Goal: Task Accomplishment & Management: Manage account settings

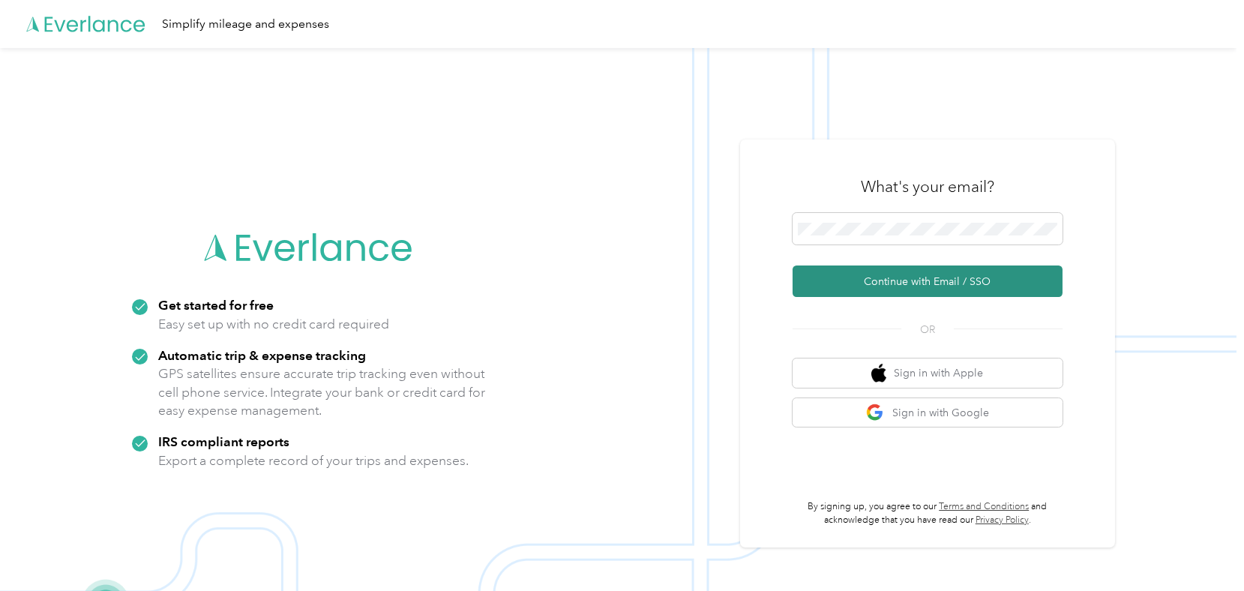
click at [915, 281] on button "Continue with Email / SSO" at bounding box center [928, 282] width 270 height 32
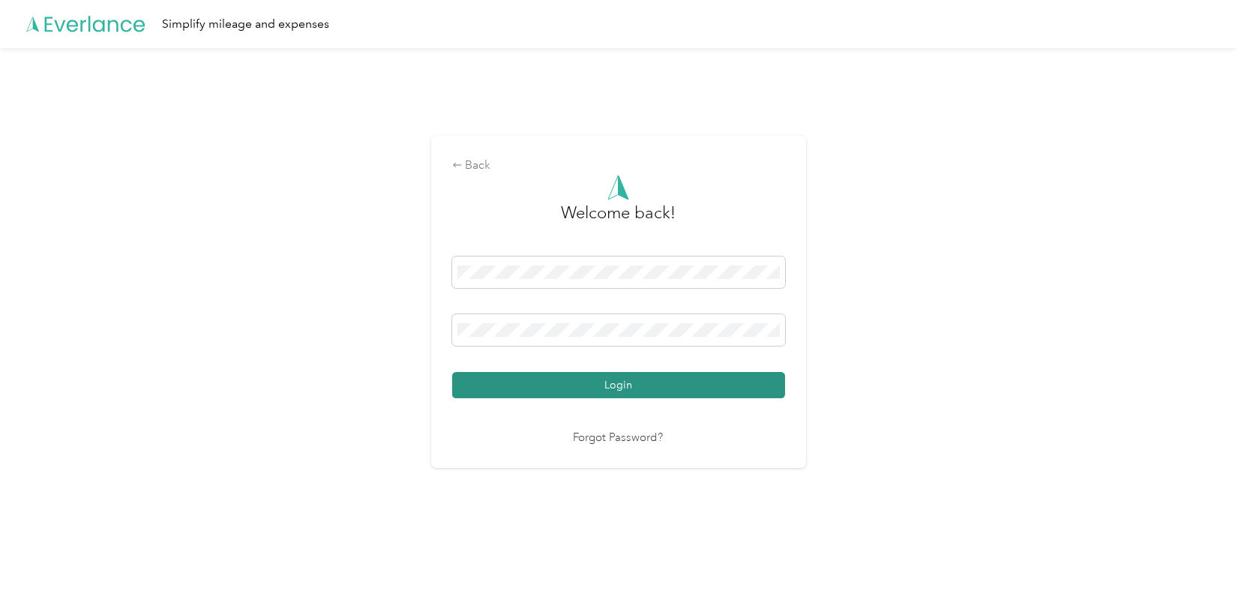
click at [598, 376] on button "Login" at bounding box center [618, 385] width 333 height 26
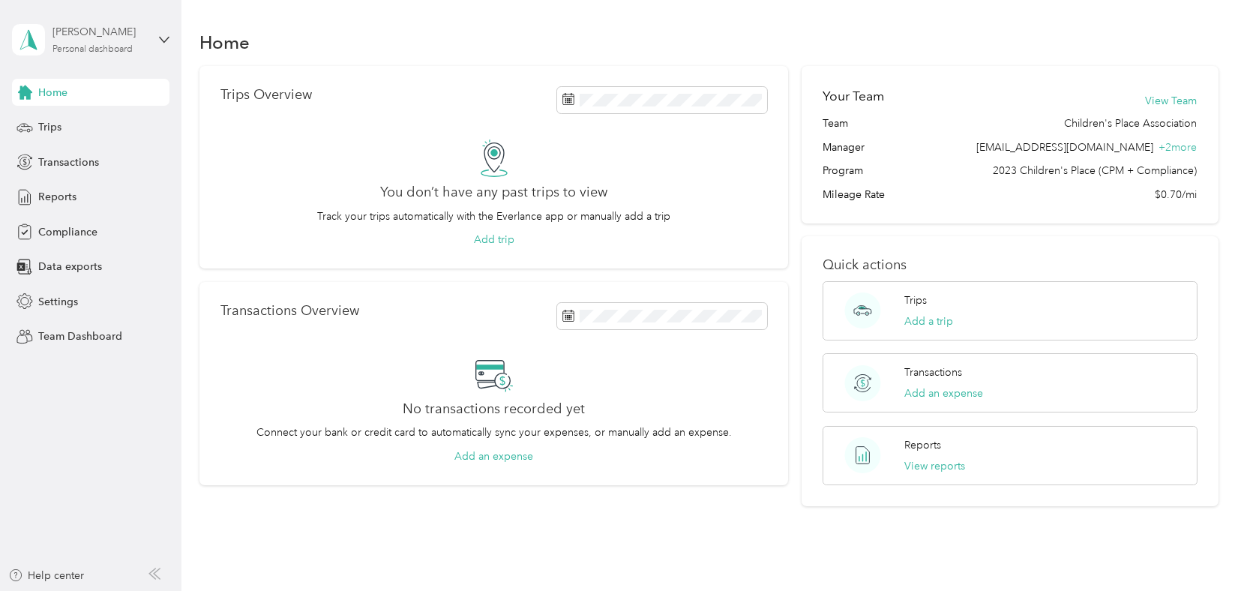
click at [81, 35] on div "[PERSON_NAME]" at bounding box center [100, 32] width 94 height 16
click at [89, 119] on div "Team dashboard" at bounding box center [66, 123] width 80 height 16
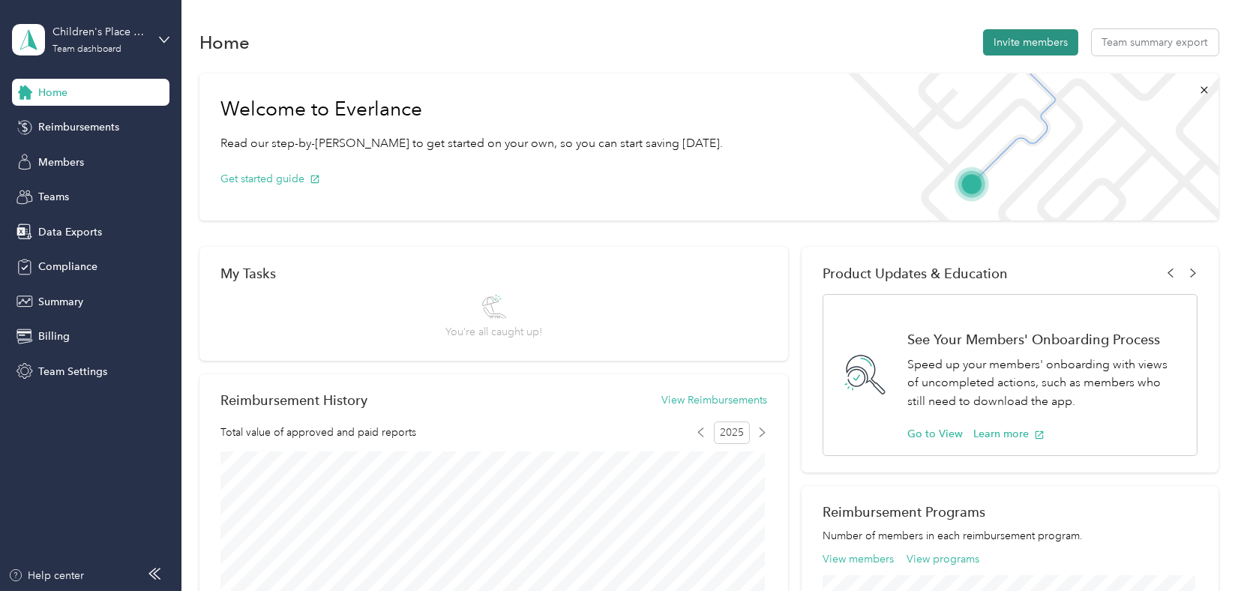
click at [1000, 29] on button "Invite members" at bounding box center [1030, 42] width 95 height 26
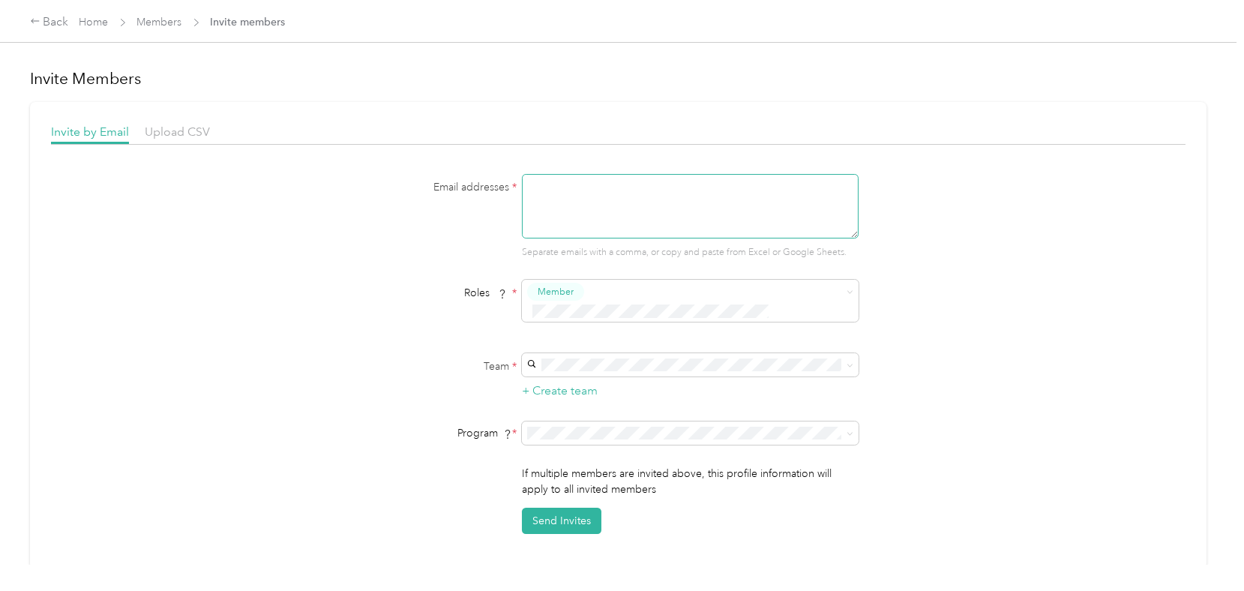
click at [598, 209] on textarea at bounding box center [690, 206] width 337 height 65
type textarea "[EMAIL_ADDRESS][DOMAIN_NAME]"
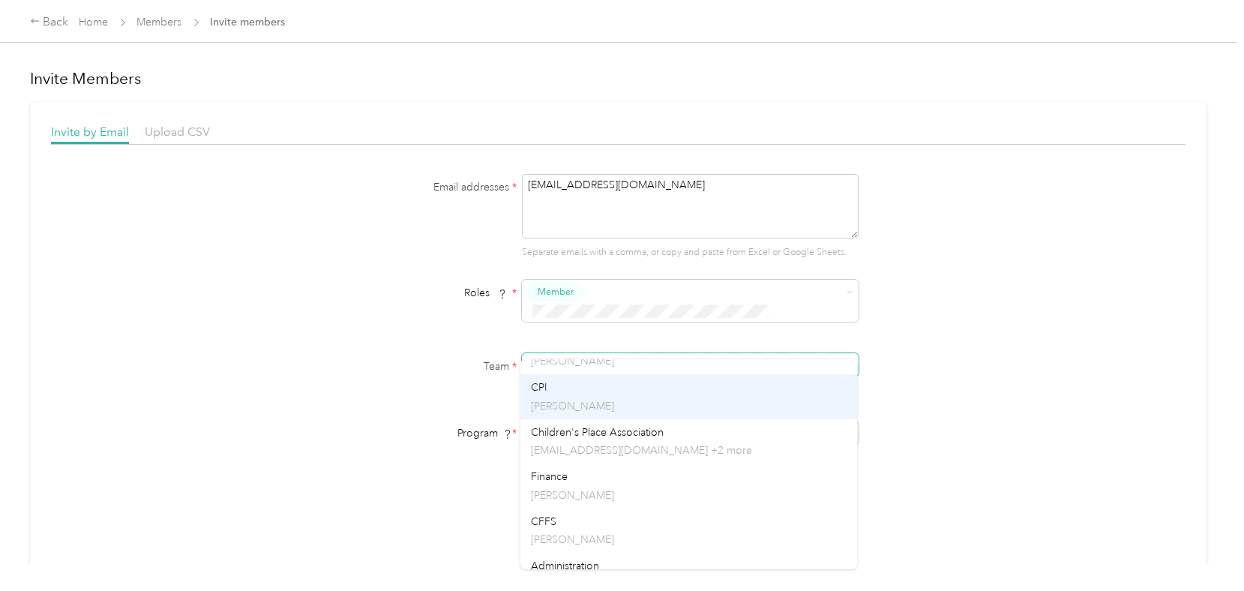
scroll to position [225, 0]
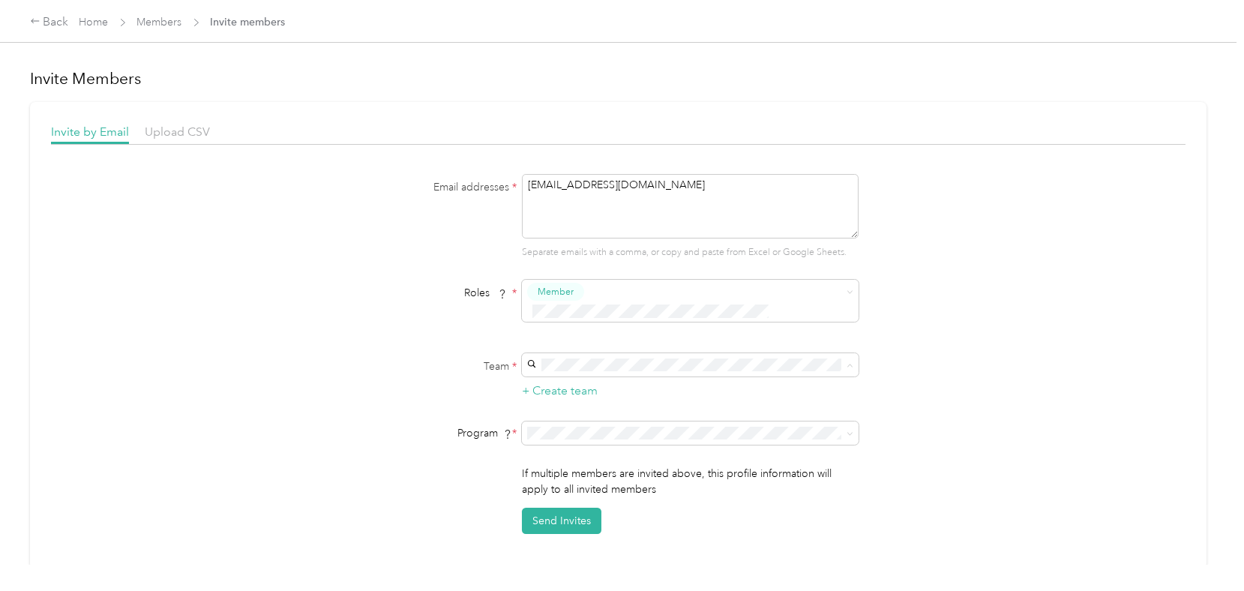
click at [594, 434] on p "[PERSON_NAME]" at bounding box center [689, 434] width 316 height 16
click at [584, 459] on div "2023 Children's Place (CPM + Compliance) (CPM)" at bounding box center [689, 467] width 316 height 16
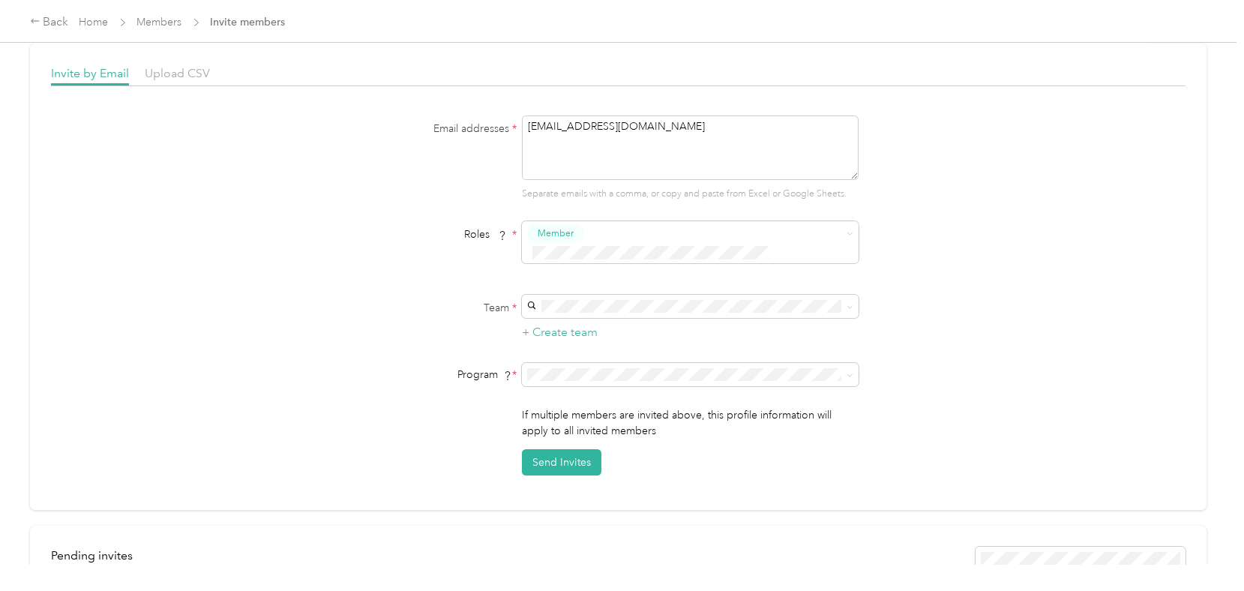
scroll to position [0, 0]
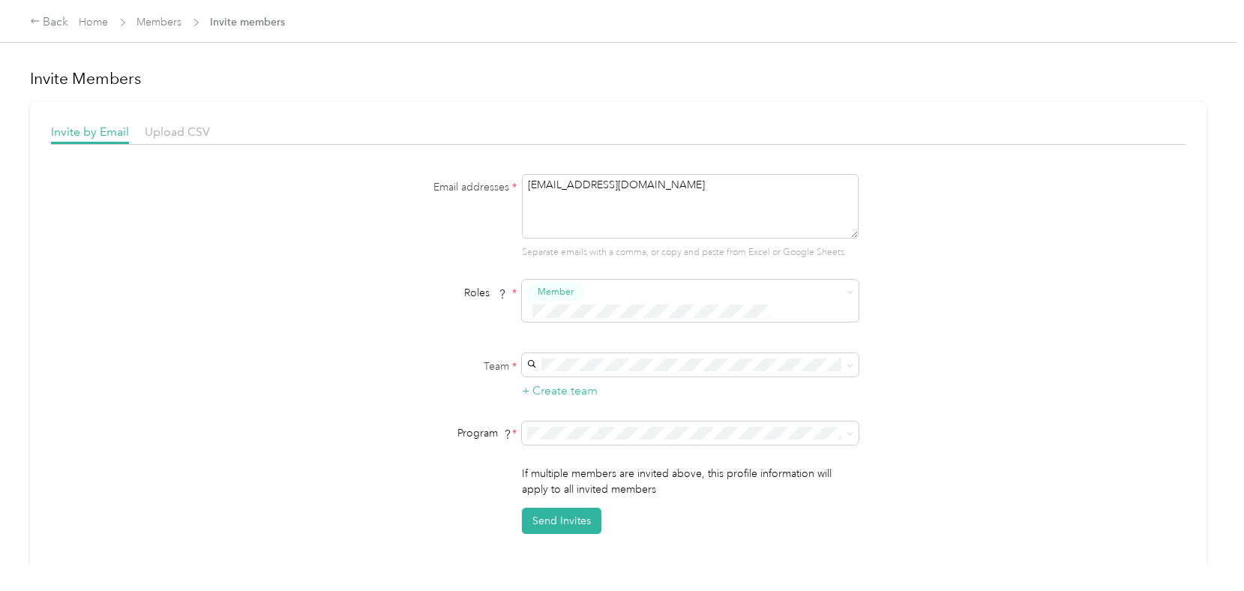
click at [152, 28] on span "Members" at bounding box center [159, 22] width 45 height 16
click at [152, 25] on link "Members" at bounding box center [159, 22] width 45 height 13
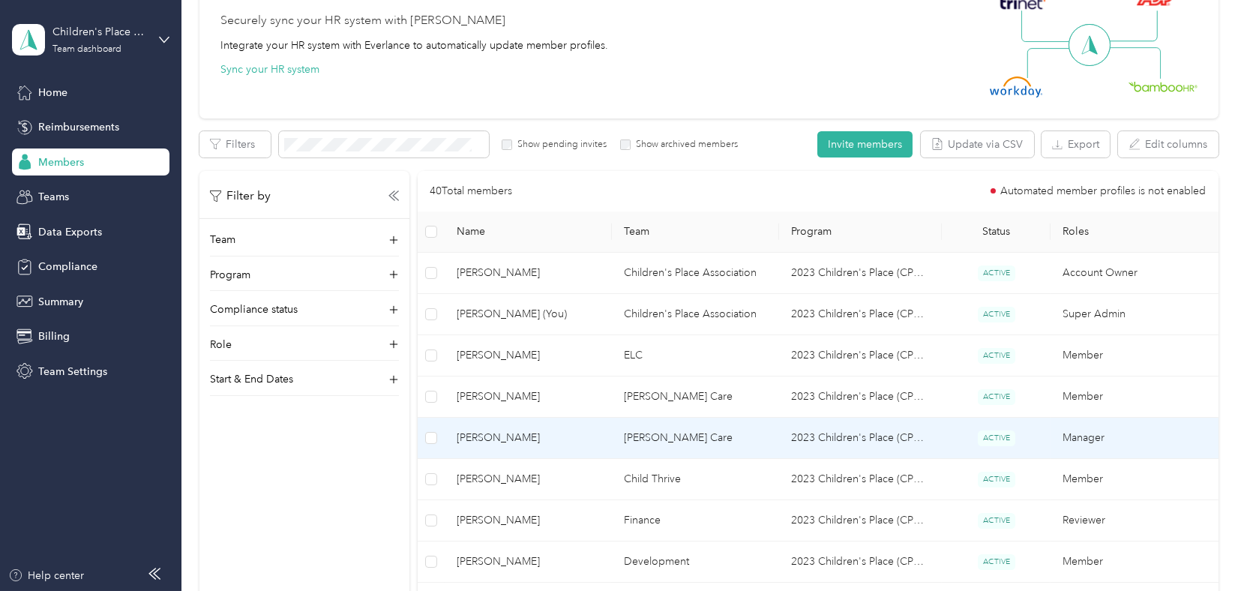
scroll to position [149, 0]
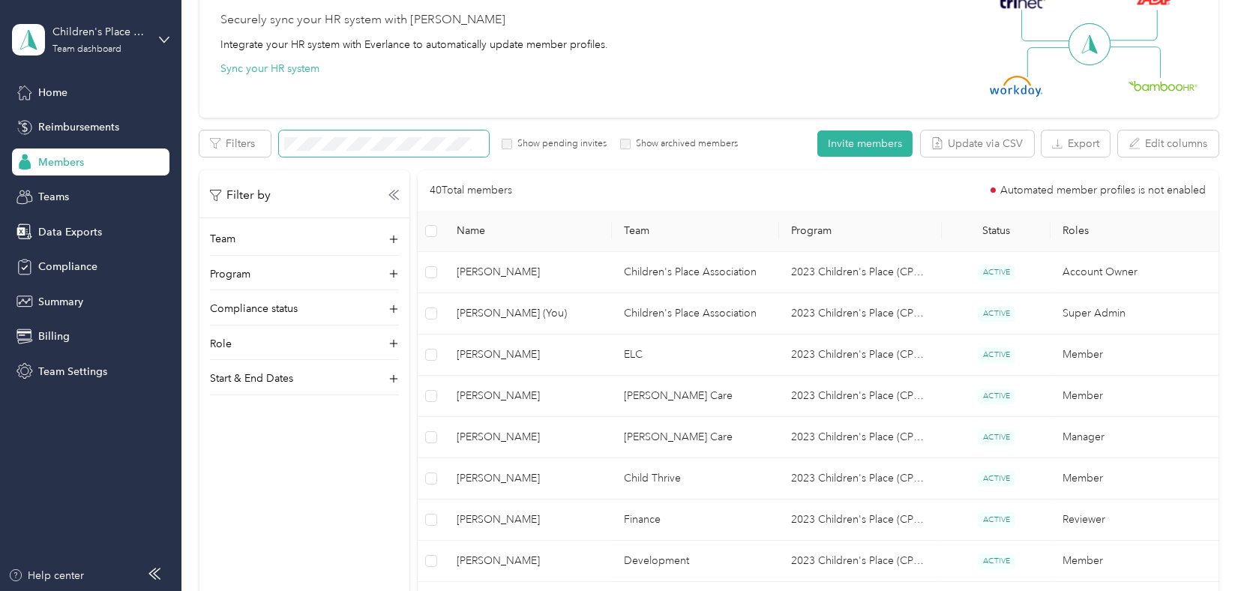
click at [336, 135] on span at bounding box center [384, 144] width 210 height 26
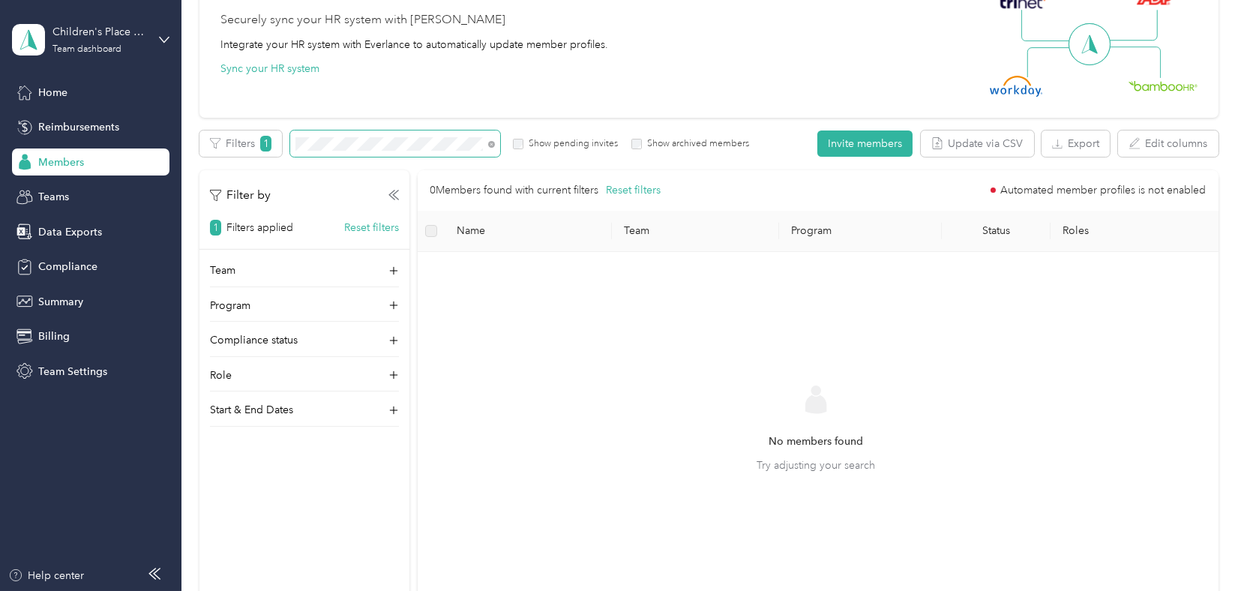
click at [219, 110] on div "All Members 53 Onboarding 10 NEW Securely sync your HR system with Everlance In…" at bounding box center [709, 282] width 1019 height 731
click at [494, 144] on icon at bounding box center [491, 144] width 7 height 7
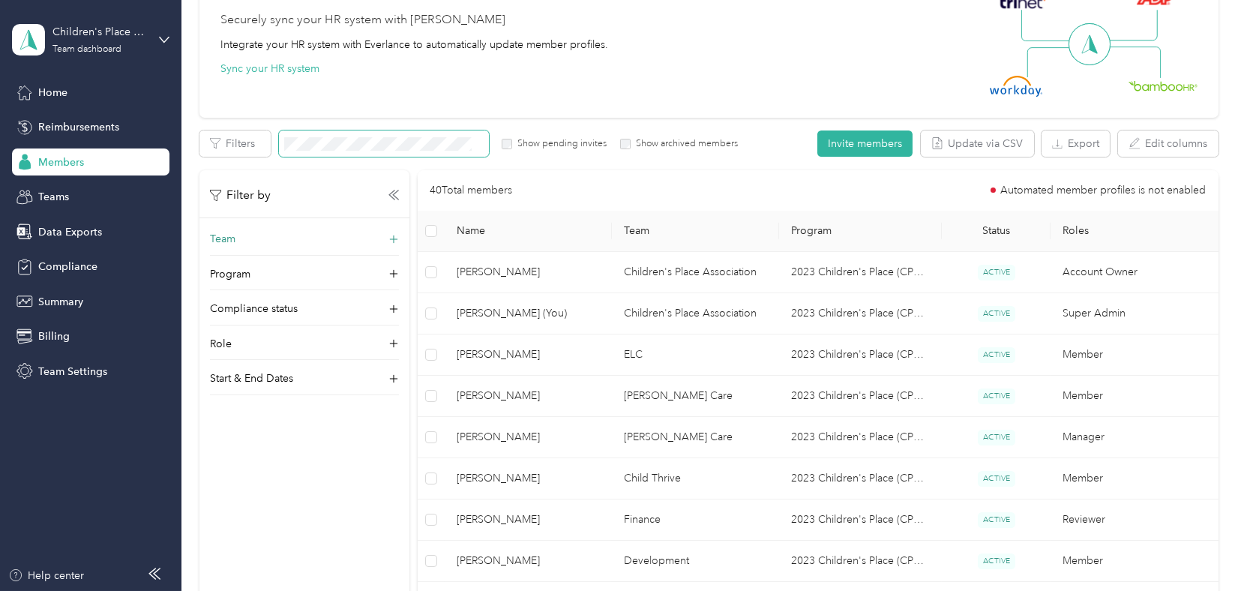
click at [352, 234] on div "Team" at bounding box center [304, 243] width 189 height 24
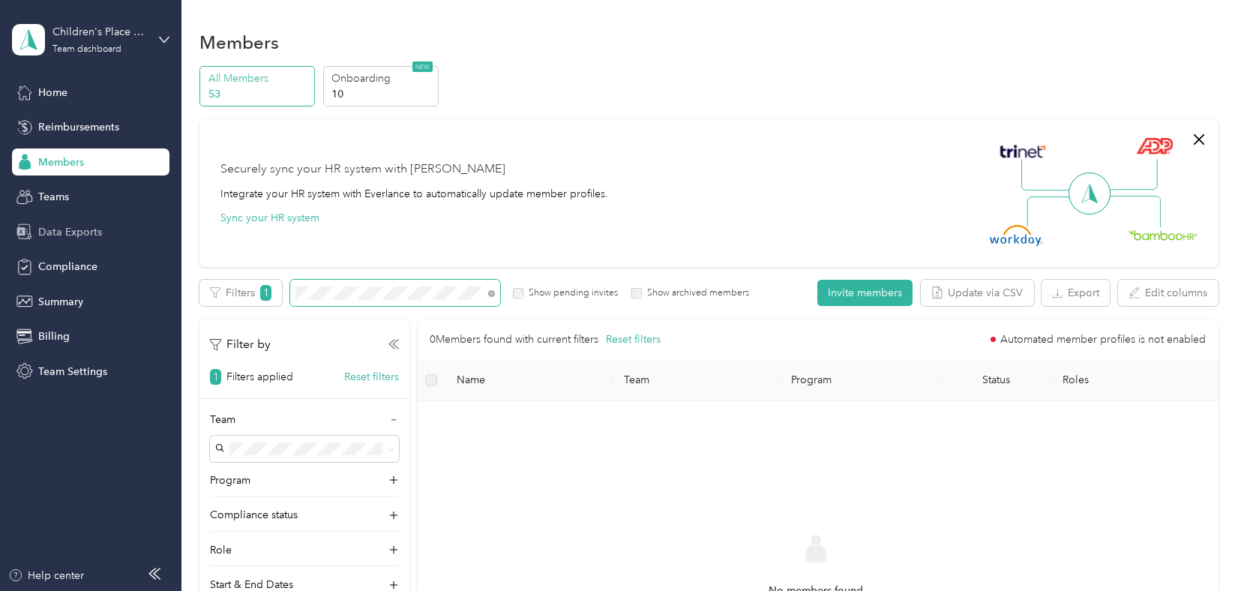
click at [120, 240] on section "Children's Place Association Team dashboard Home Reimbursements Members Teams D…" at bounding box center [618, 295] width 1237 height 591
click at [373, 376] on button "Reset filters" at bounding box center [371, 377] width 55 height 16
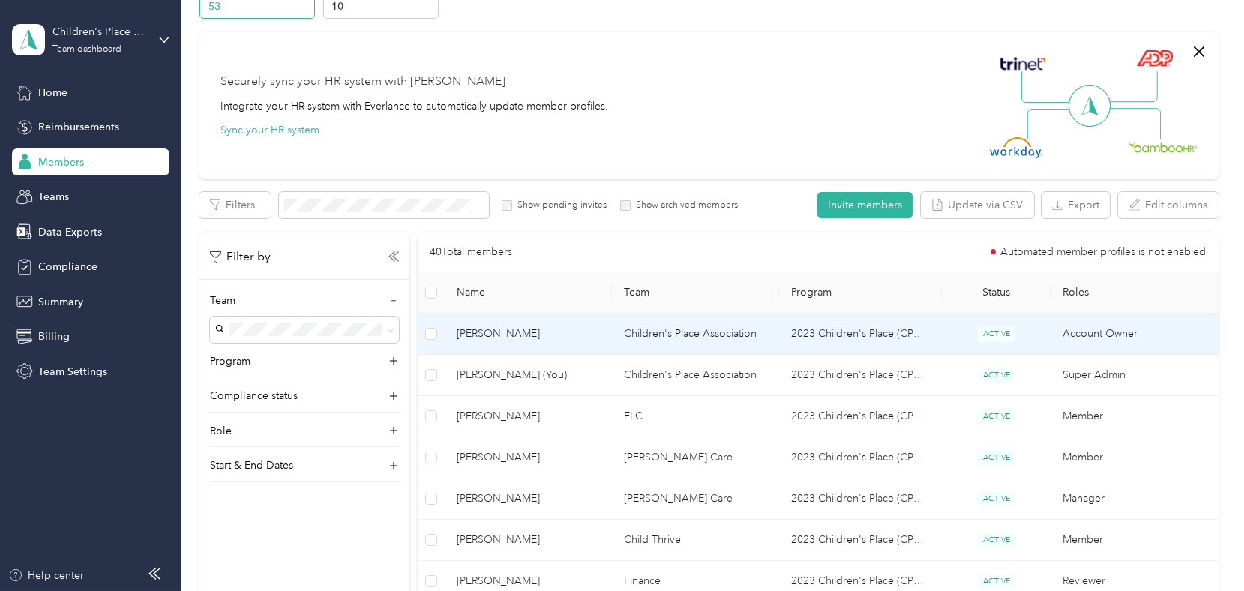
scroll to position [149, 0]
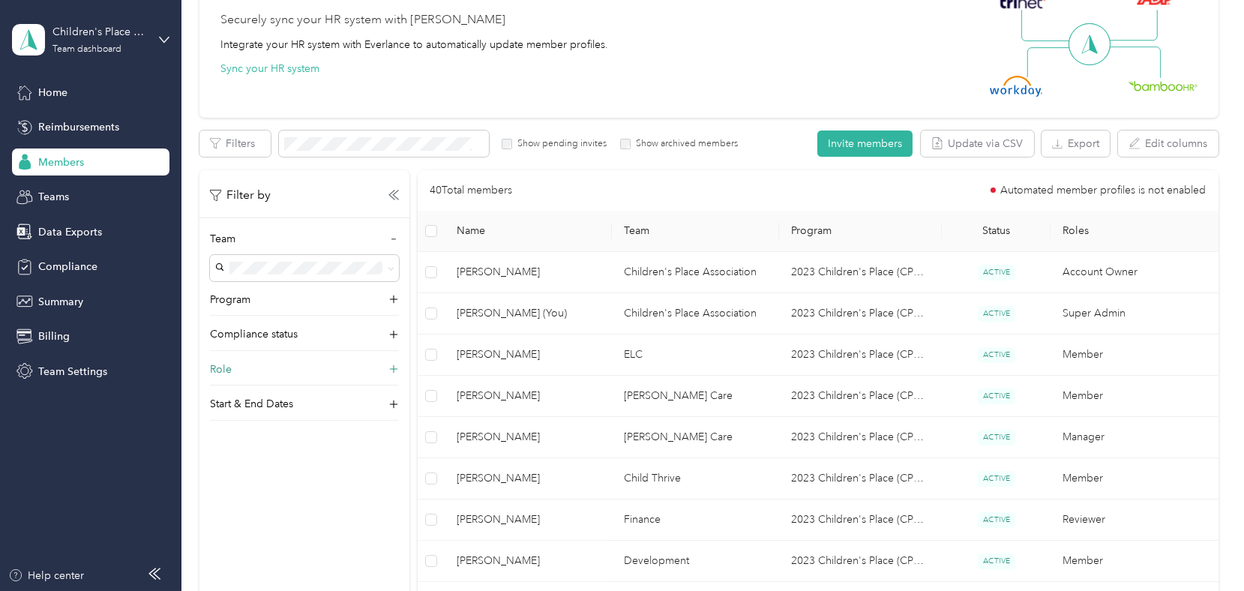
click at [278, 378] on div "Role" at bounding box center [304, 374] width 189 height 24
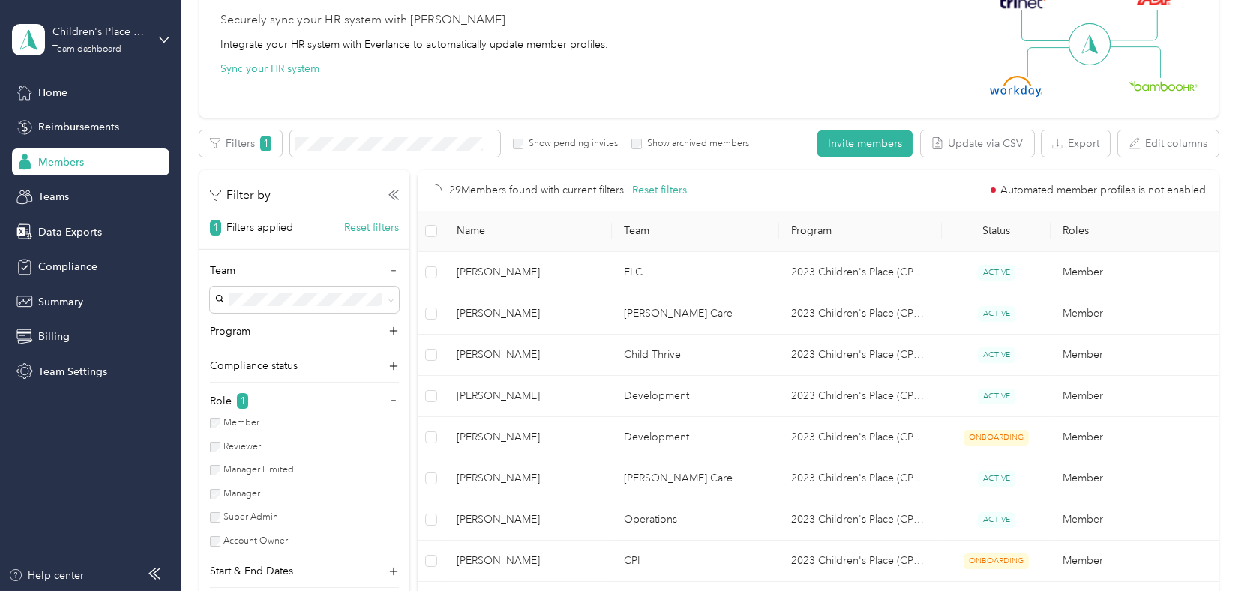
click at [212, 521] on div "Super Admin" at bounding box center [299, 518] width 179 height 14
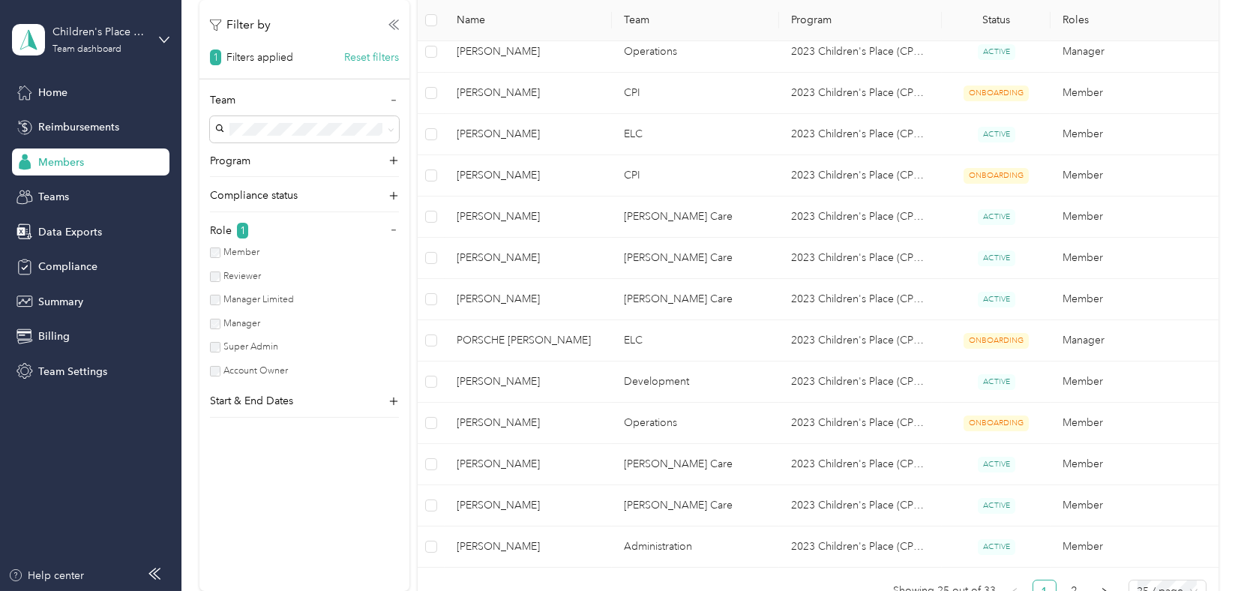
scroll to position [900, 0]
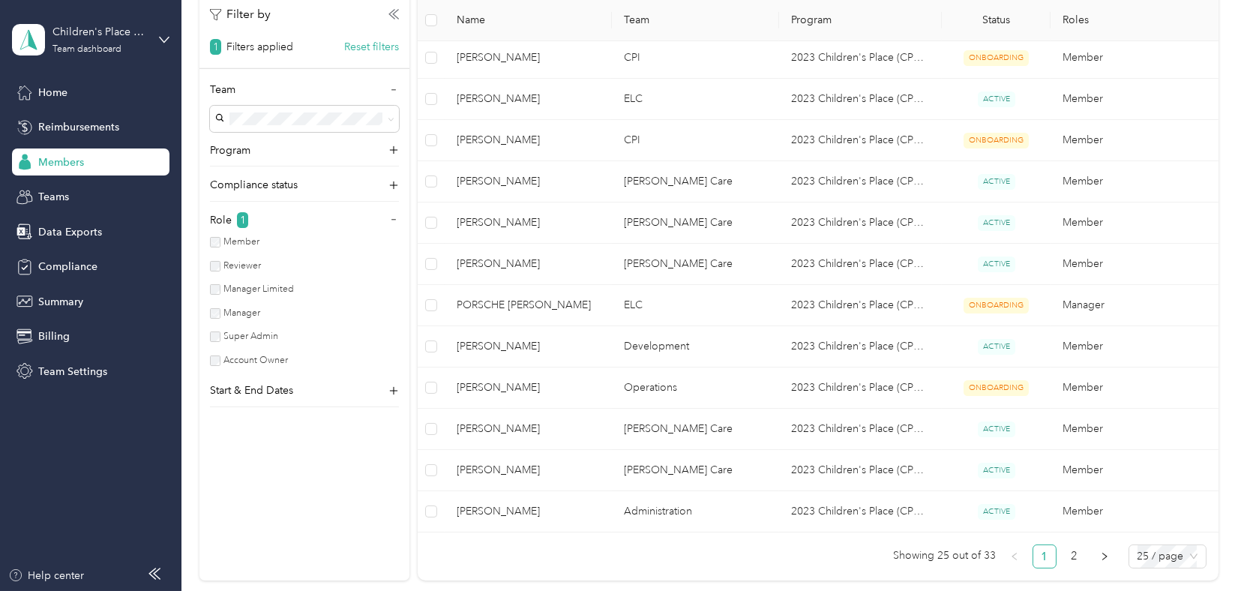
click at [221, 313] on label "Manager" at bounding box center [241, 314] width 40 height 14
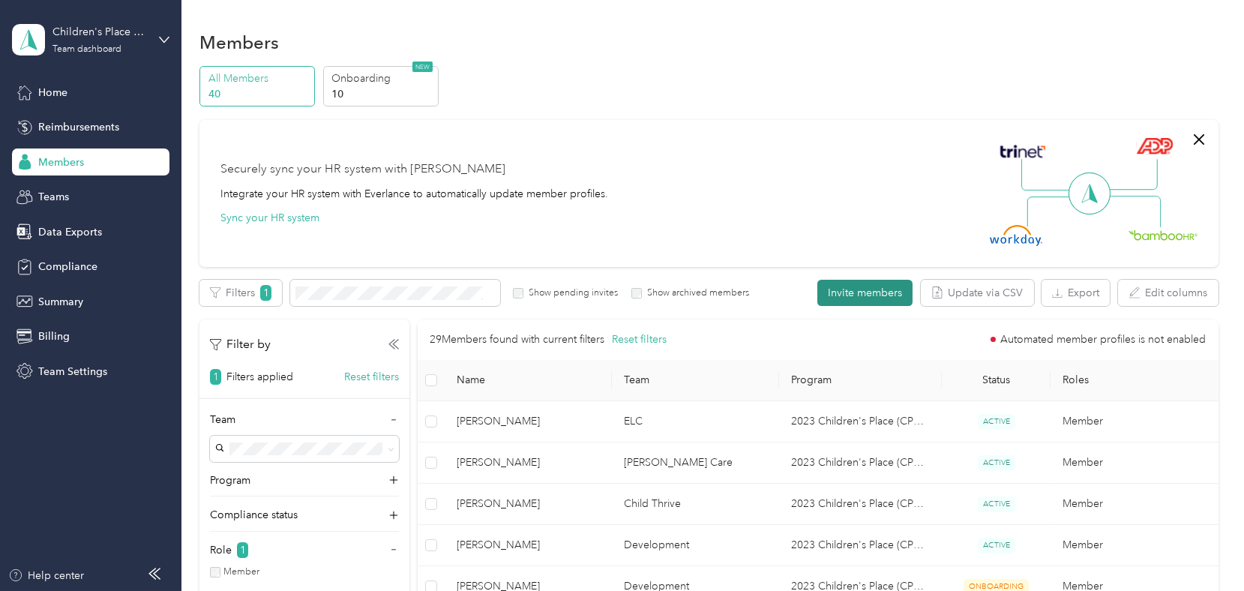
click at [896, 291] on button "Invite members" at bounding box center [865, 293] width 95 height 26
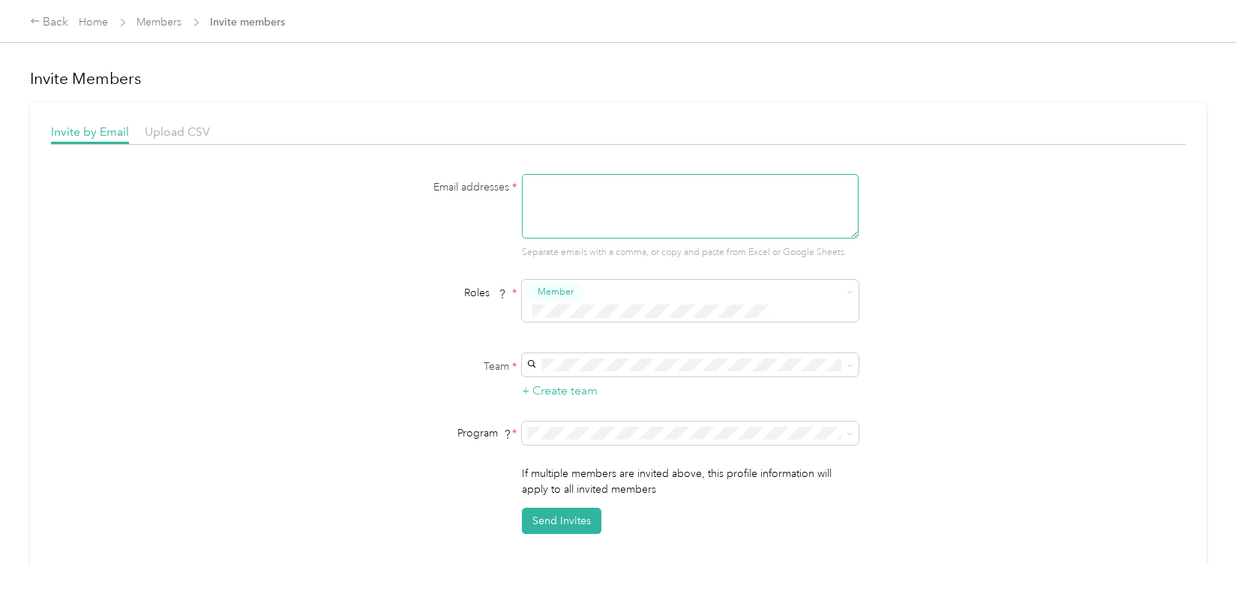
click at [672, 206] on textarea at bounding box center [690, 206] width 337 height 65
type textarea "[EMAIL_ADDRESS][DOMAIN_NAME]"
click at [554, 293] on span "Member" at bounding box center [556, 292] width 36 height 14
click at [565, 396] on button "Manager" at bounding box center [560, 405] width 59 height 19
click at [570, 293] on span "Member" at bounding box center [556, 292] width 36 height 14
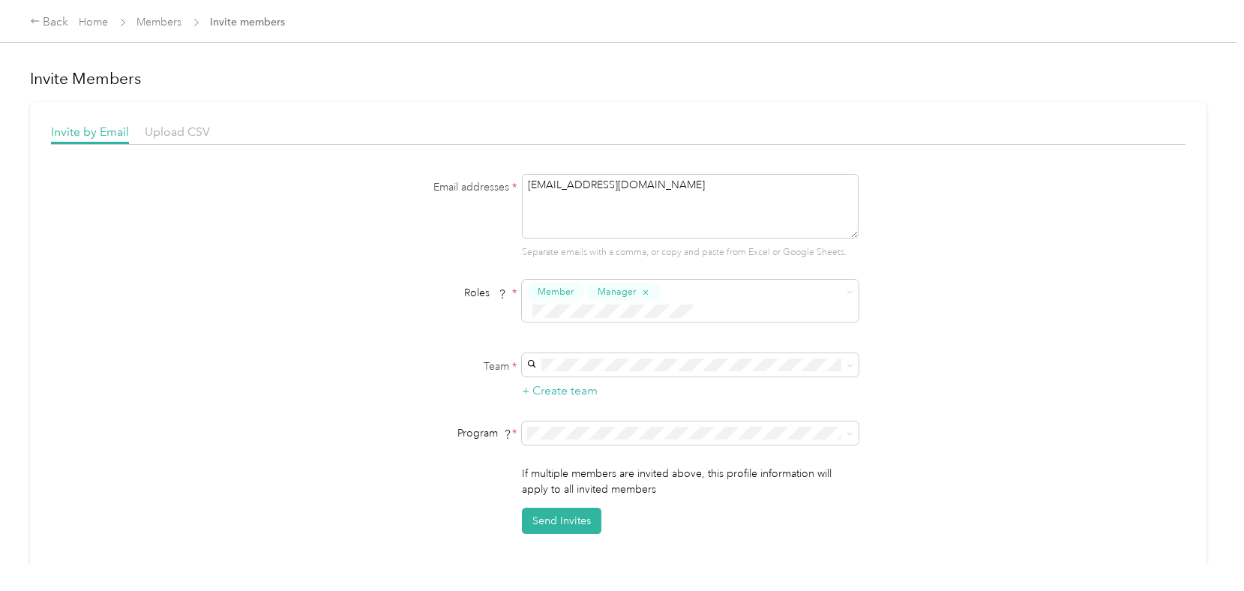
click at [714, 326] on li "Member" at bounding box center [689, 316] width 337 height 29
click at [566, 353] on span at bounding box center [690, 364] width 337 height 23
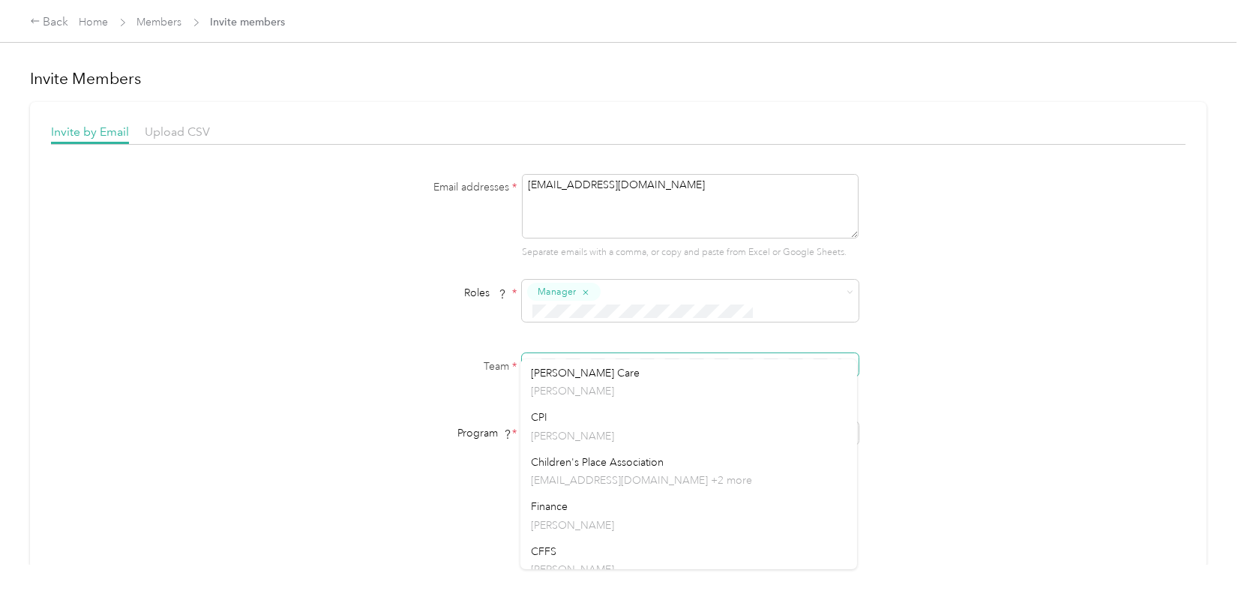
scroll to position [149, 0]
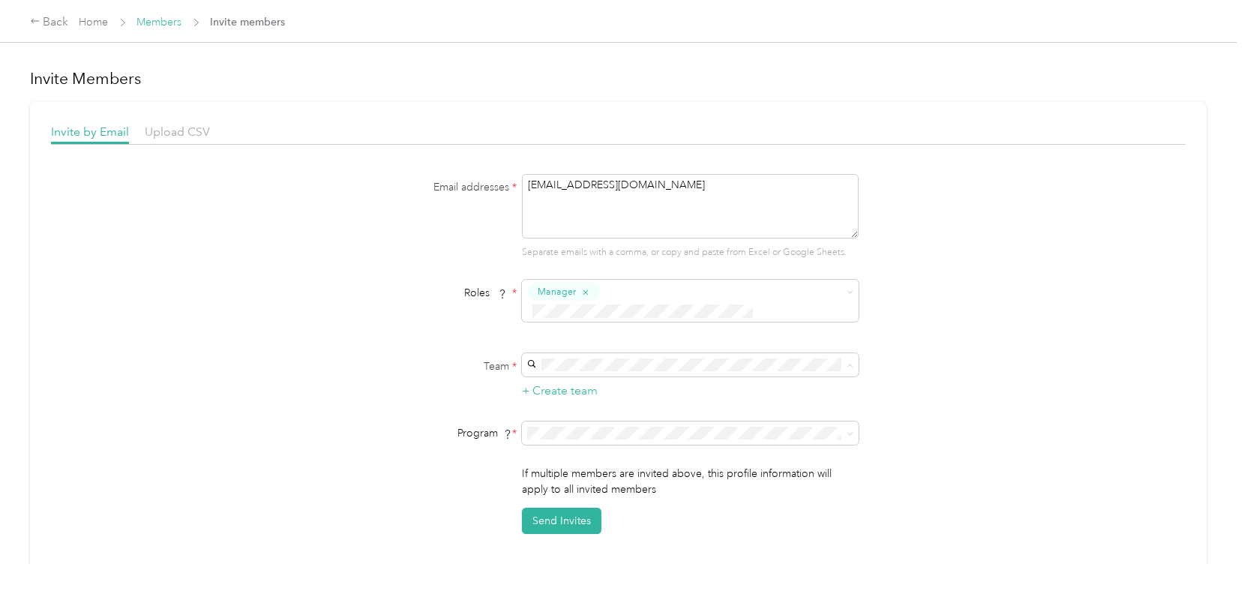
click at [163, 21] on link "Members" at bounding box center [159, 22] width 45 height 13
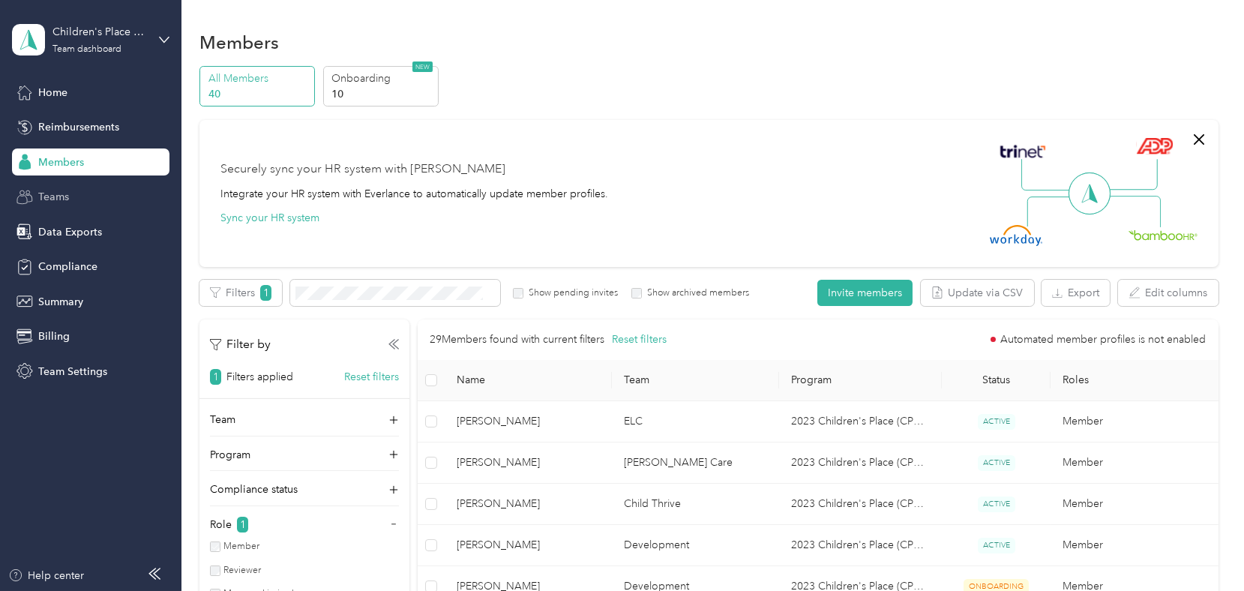
click at [30, 199] on icon at bounding box center [25, 197] width 17 height 17
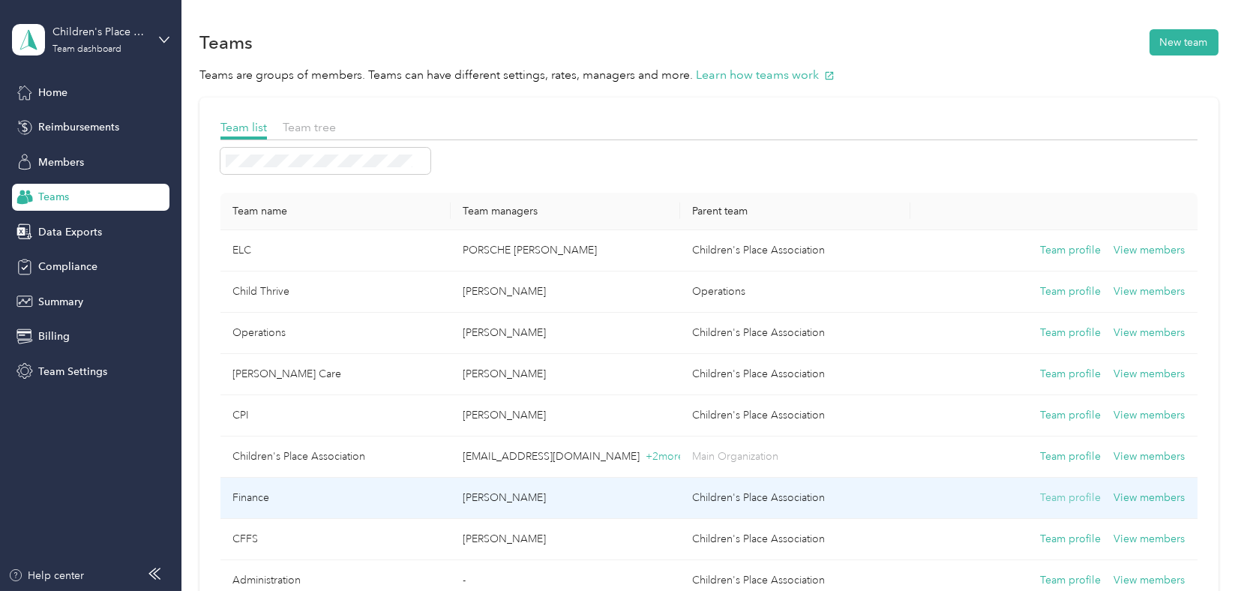
click at [1086, 494] on button "Team profile" at bounding box center [1070, 498] width 61 height 17
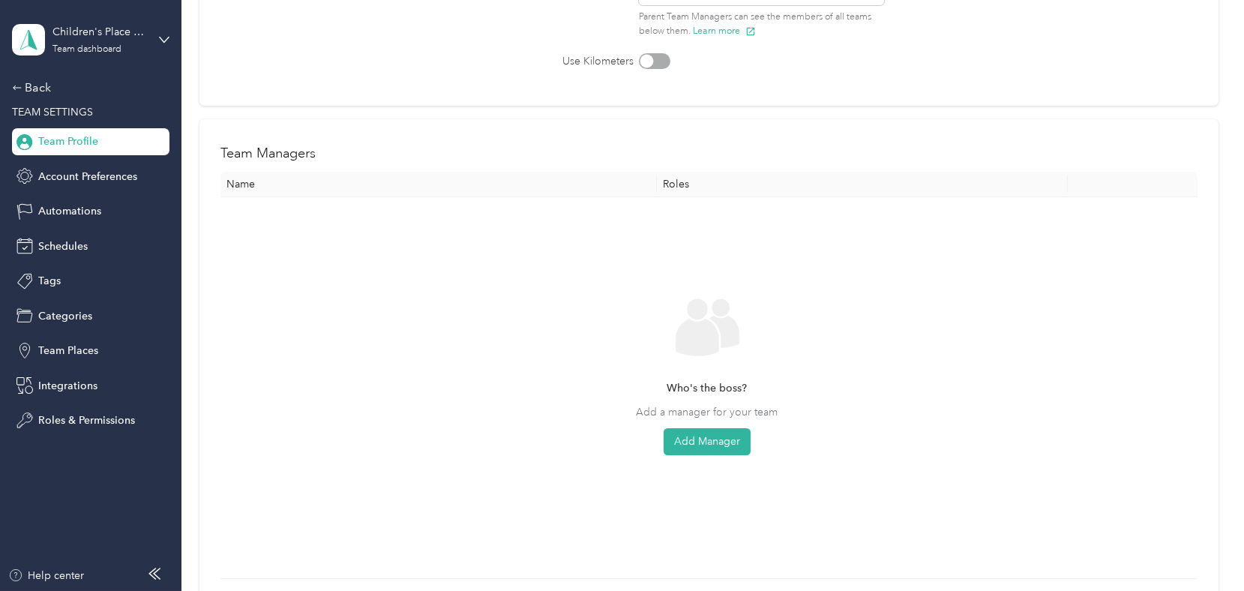
scroll to position [299, 0]
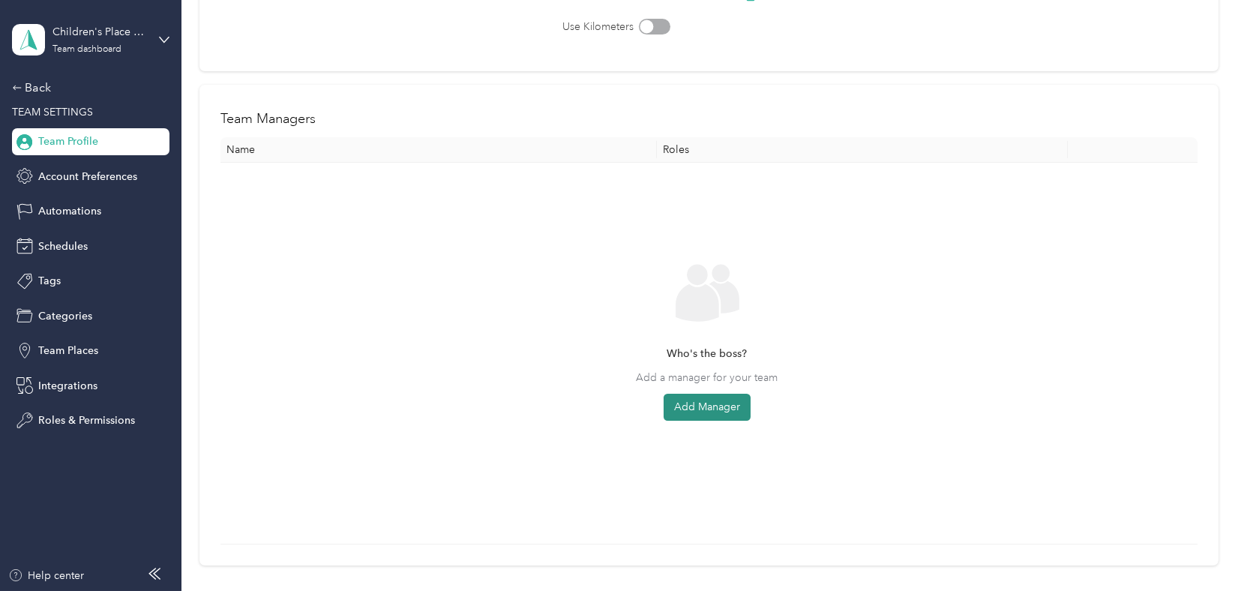
click at [738, 405] on button "Add Manager" at bounding box center [707, 407] width 87 height 27
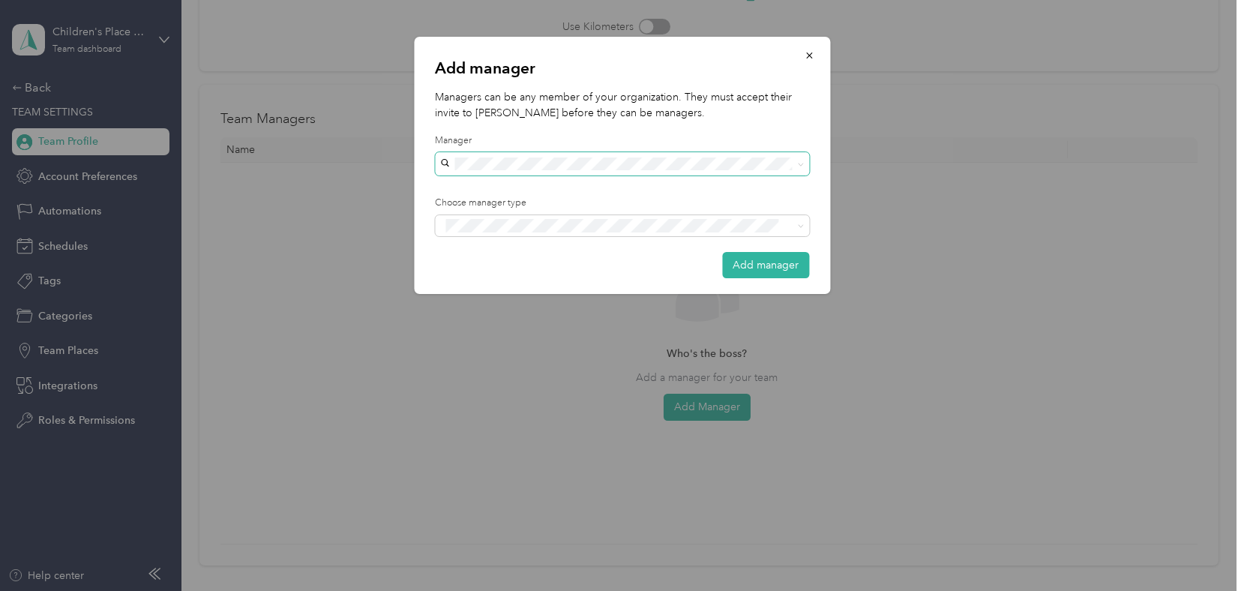
click at [559, 151] on div "Manager" at bounding box center [622, 155] width 374 height 42
click at [808, 51] on icon "button" at bounding box center [809, 55] width 11 height 11
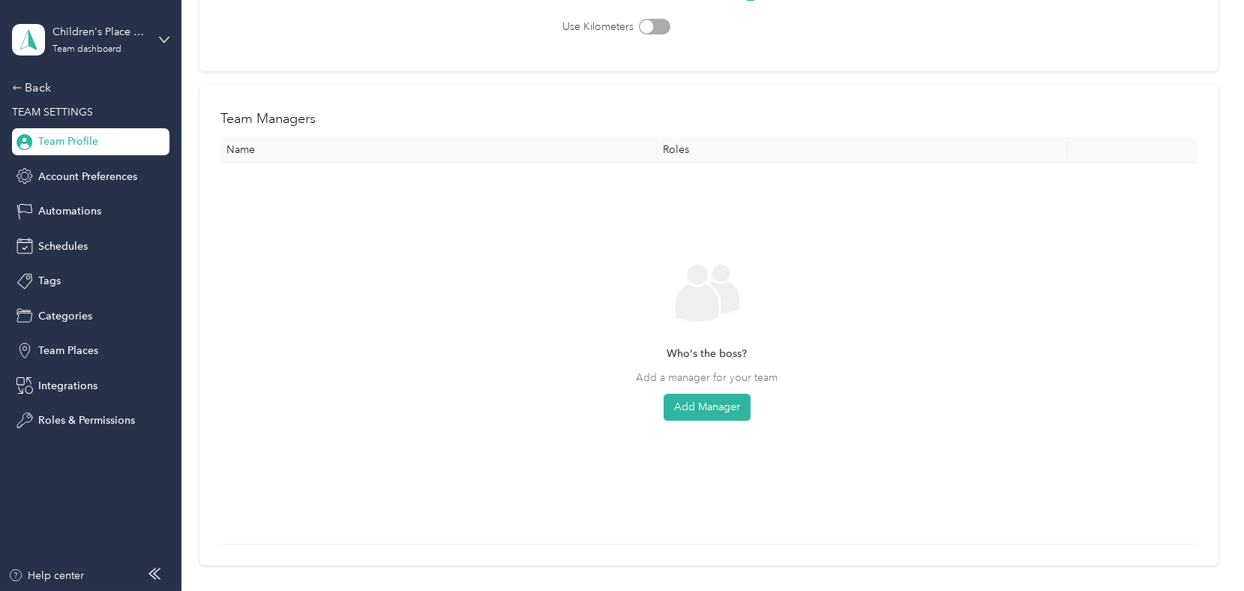
scroll to position [0, 0]
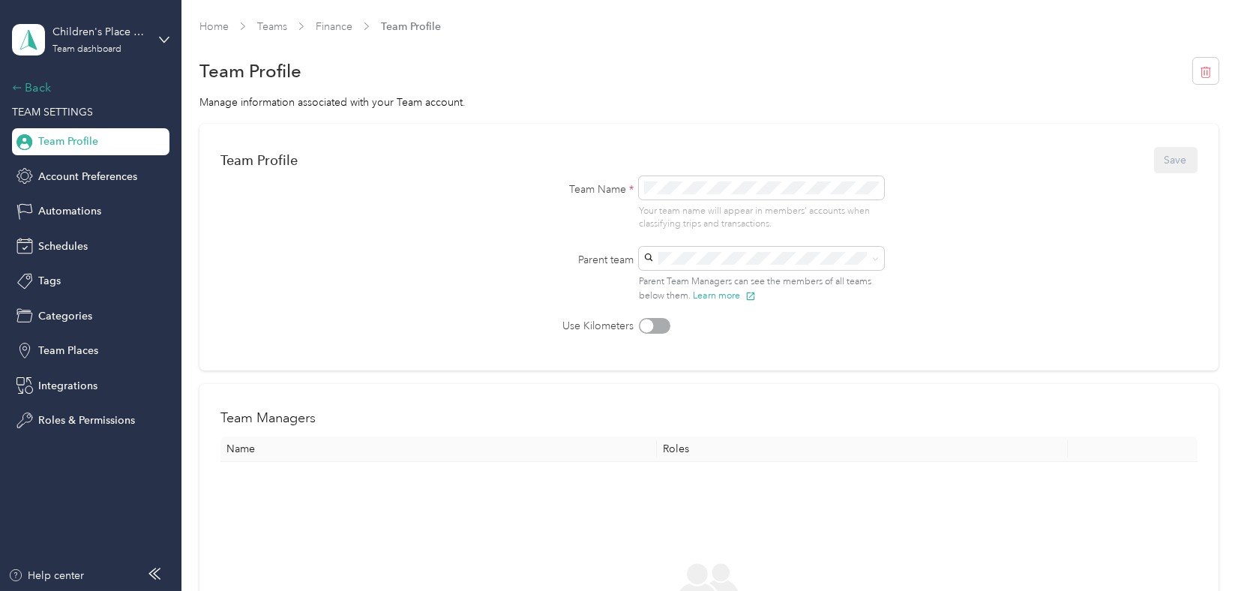
click at [32, 85] on div "Back" at bounding box center [87, 88] width 150 height 18
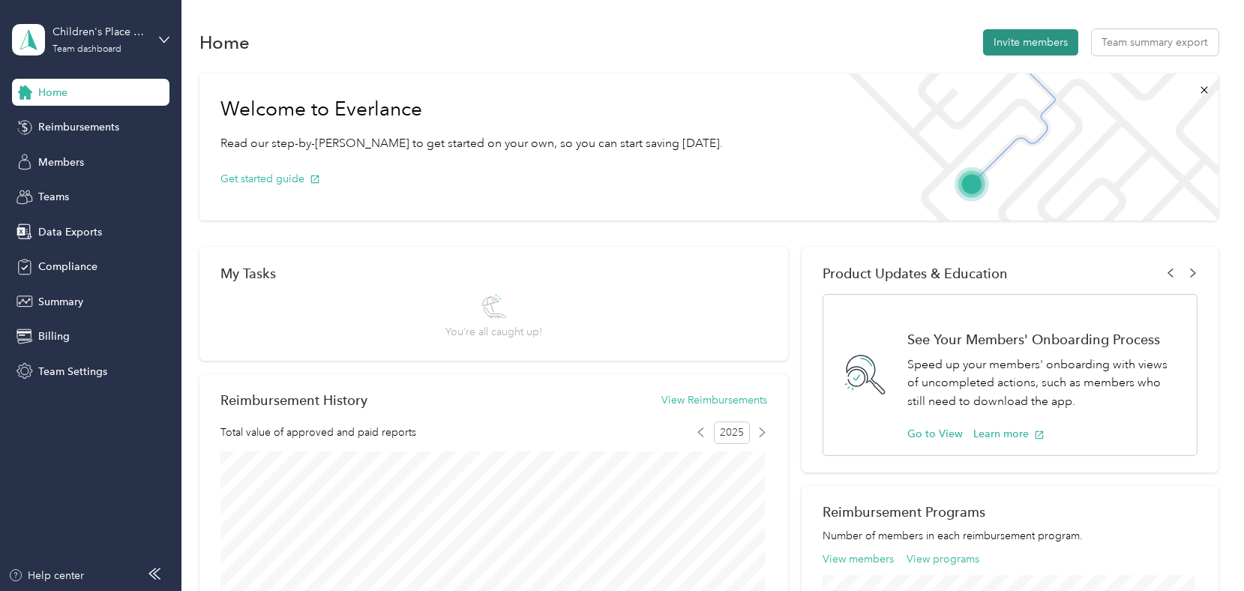
click at [1037, 38] on button "Invite members" at bounding box center [1030, 42] width 95 height 26
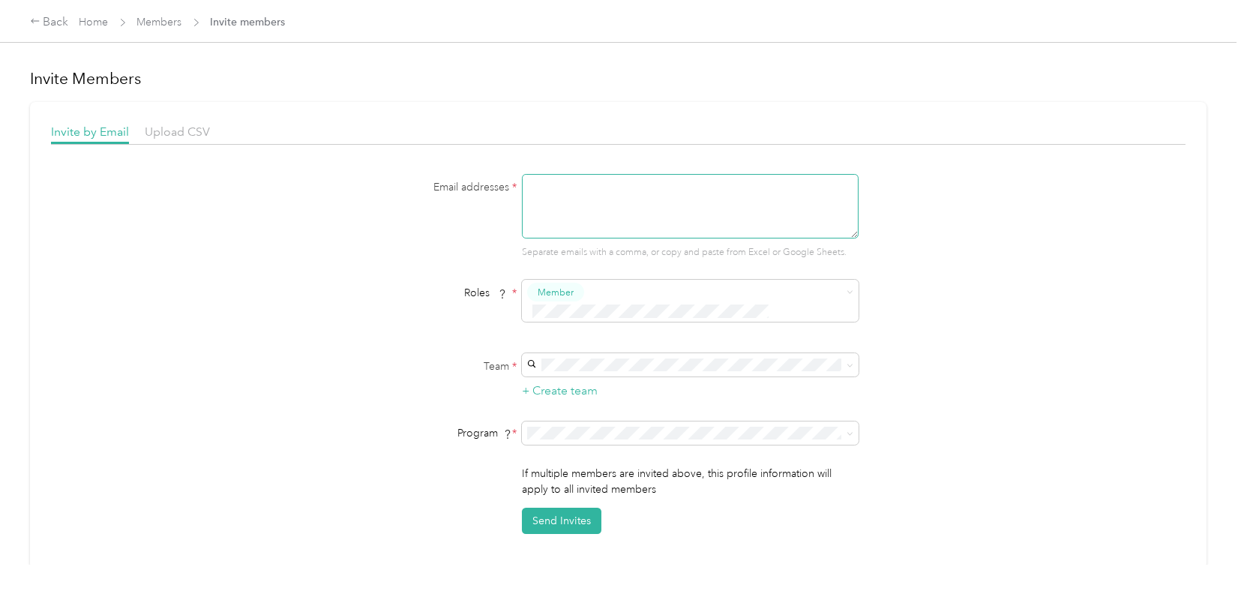
click at [654, 194] on textarea at bounding box center [690, 206] width 337 height 65
click at [715, 198] on textarea "[EMAIL_ADDRESS][DOMAIN_NAME]" at bounding box center [690, 206] width 337 height 65
type textarea "[EMAIL_ADDRESS][DOMAIN_NAME]"
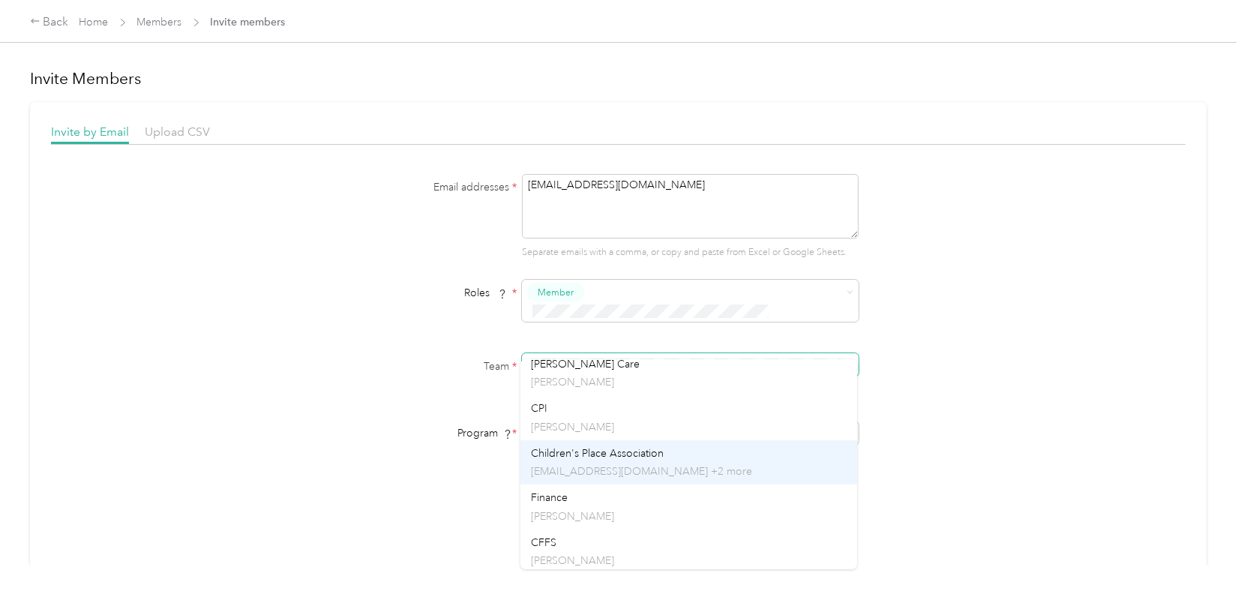
scroll to position [149, 0]
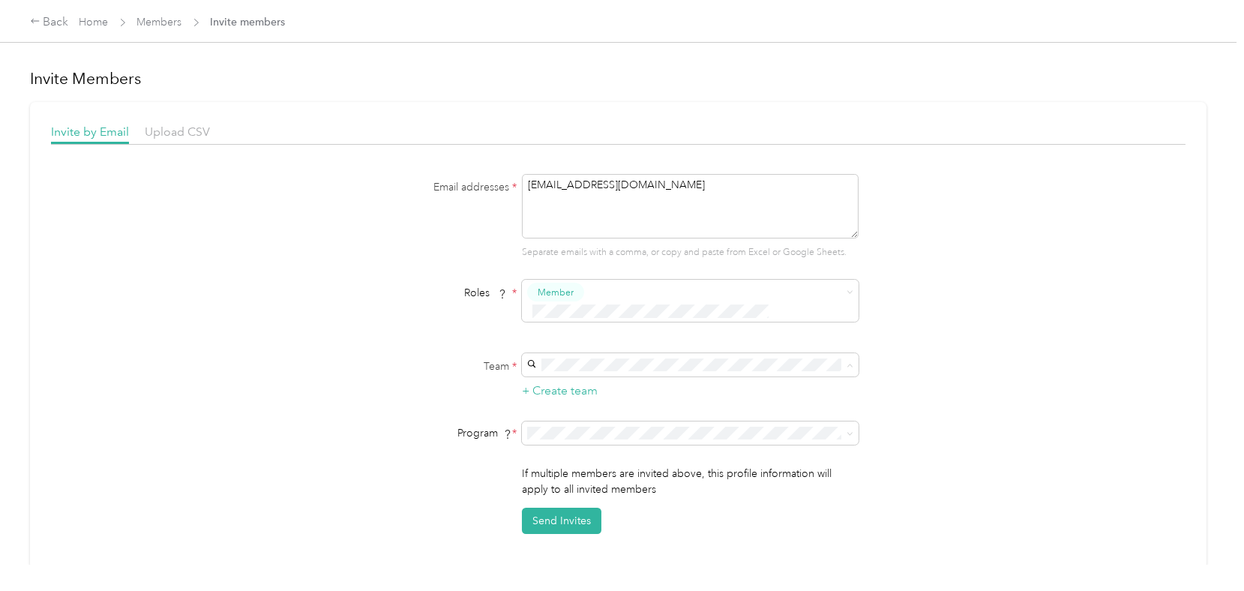
click at [596, 513] on p "[PERSON_NAME]" at bounding box center [689, 510] width 316 height 16
click at [597, 425] on span at bounding box center [690, 433] width 337 height 23
click at [599, 467] on span "2023 Children's Place (CPM + Compliance) (CPM)" at bounding box center [649, 467] width 236 height 13
click at [701, 188] on textarea "[EMAIL_ADDRESS][DOMAIN_NAME]" at bounding box center [690, 206] width 337 height 65
click at [570, 508] on button "Send Invites" at bounding box center [562, 521] width 80 height 26
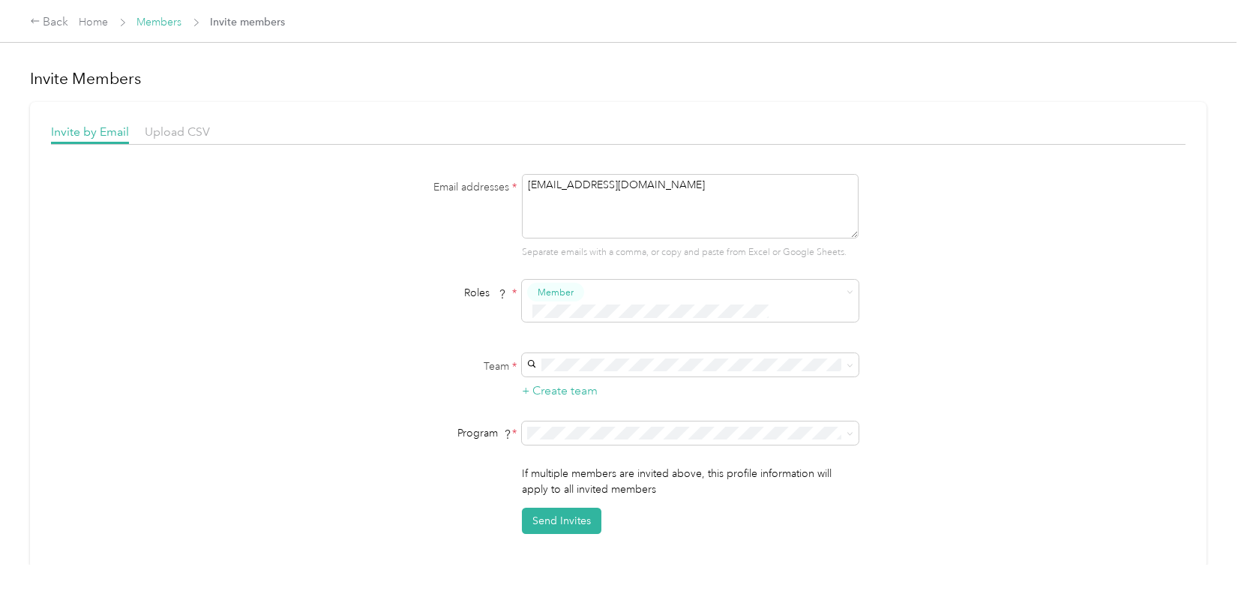
click at [146, 20] on link "Members" at bounding box center [159, 22] width 45 height 13
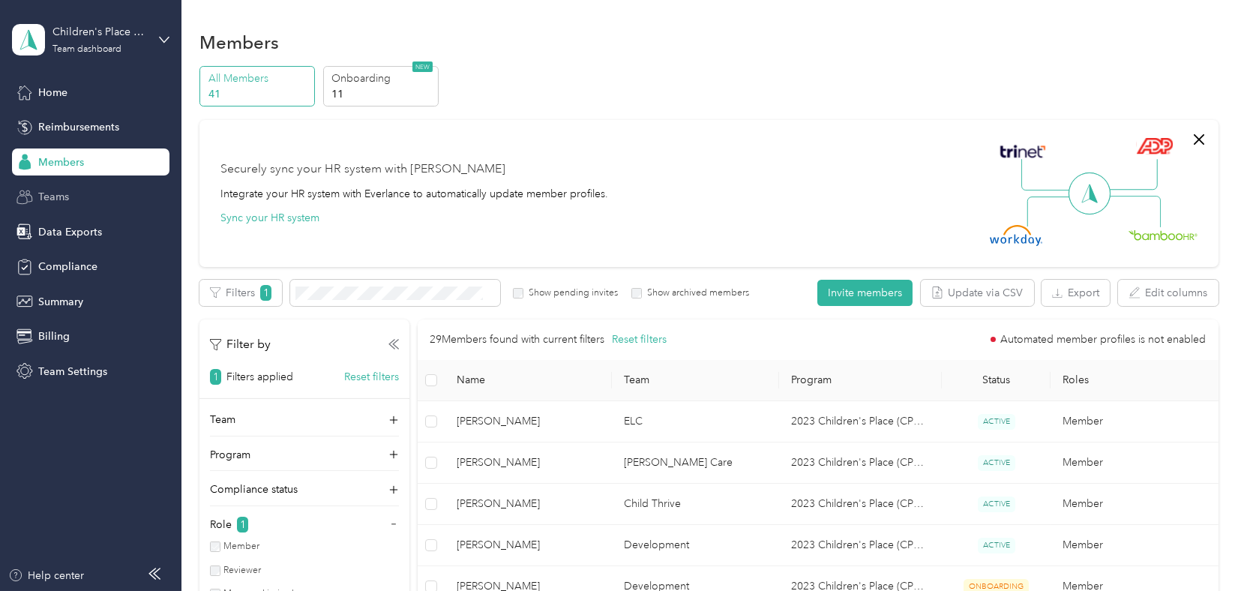
click at [57, 197] on span "Teams" at bounding box center [53, 197] width 31 height 16
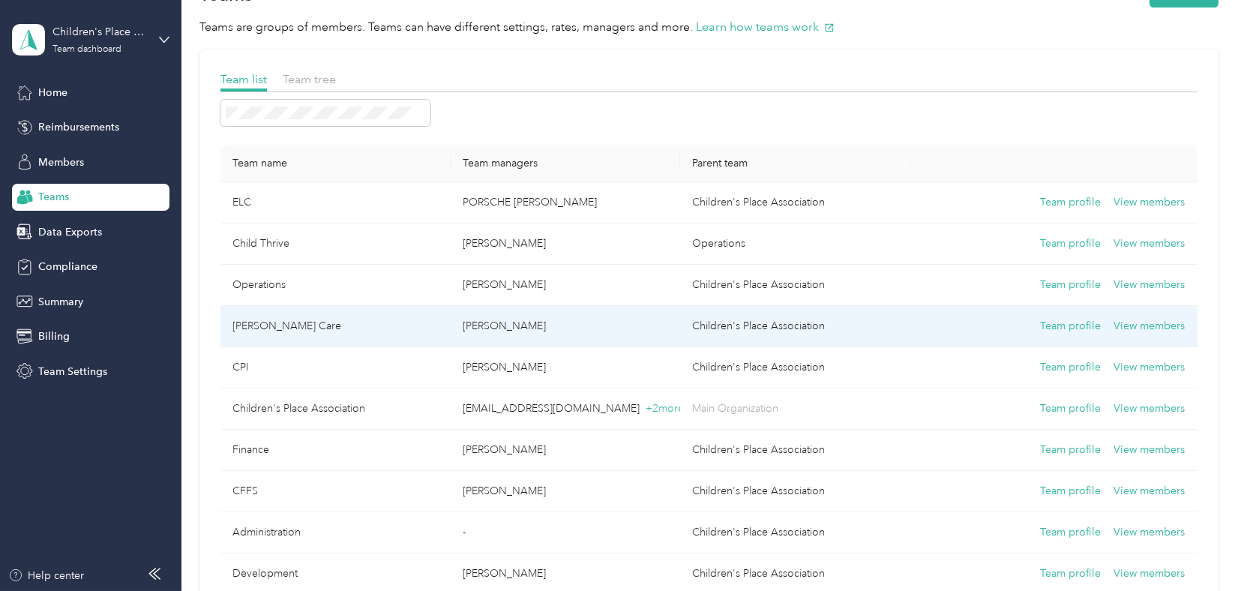
scroll to position [75, 0]
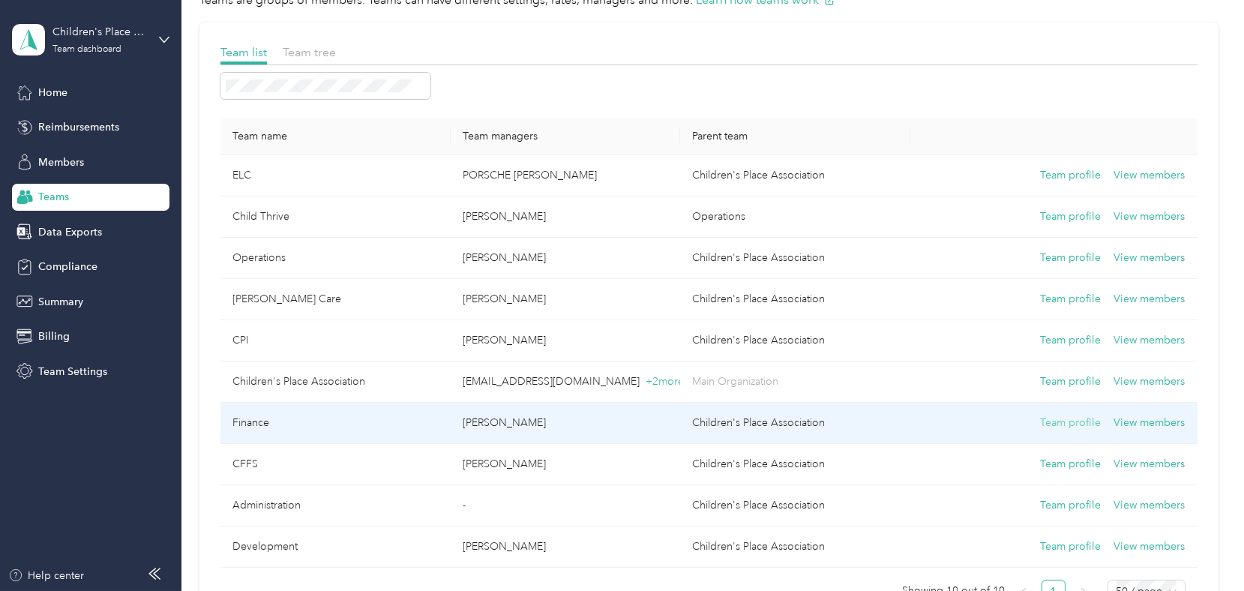
click at [1081, 422] on button "Team profile" at bounding box center [1070, 423] width 61 height 17
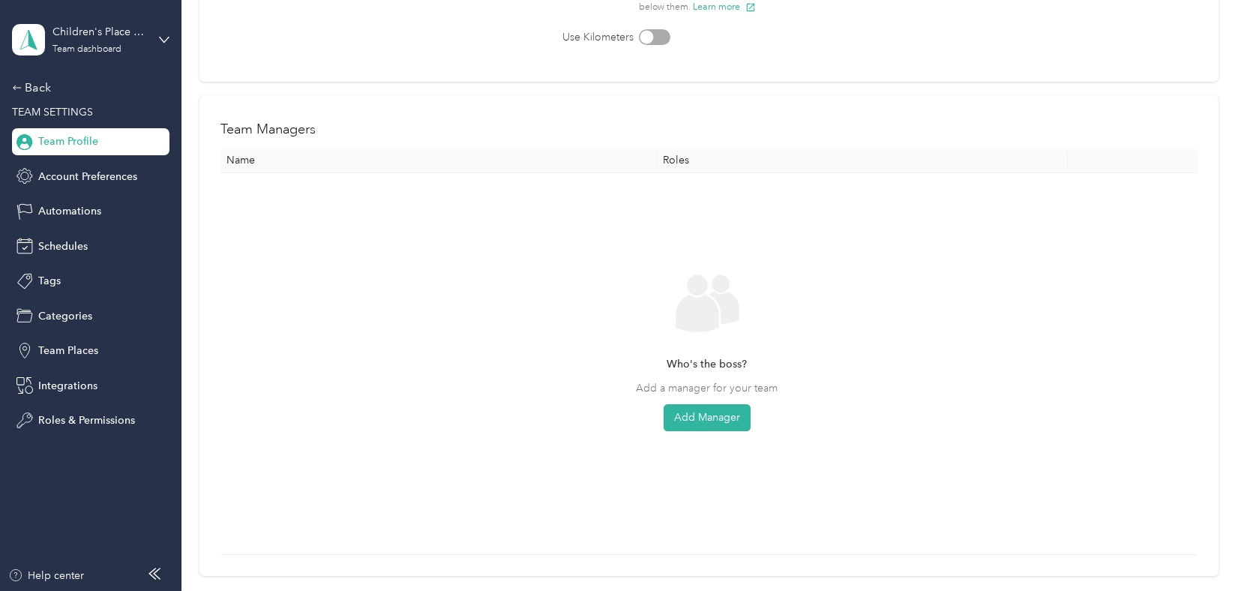
scroll to position [299, 0]
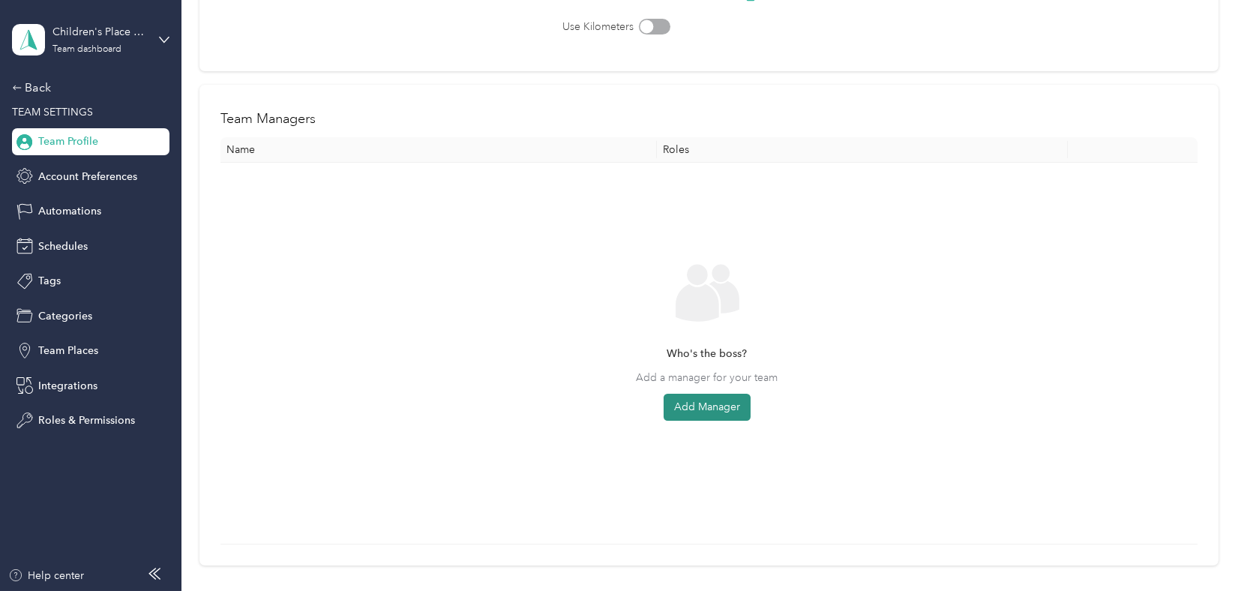
click at [712, 407] on button "Add Manager" at bounding box center [707, 407] width 87 height 27
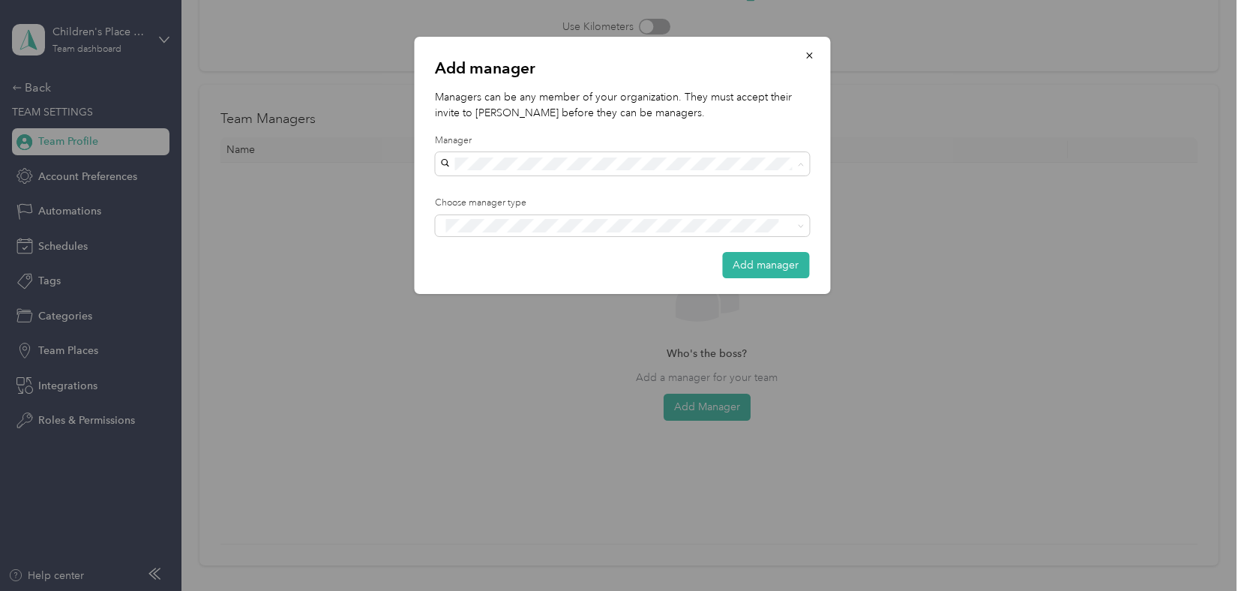
click at [470, 189] on span "[EMAIL_ADDRESS][DOMAIN_NAME]" at bounding box center [534, 190] width 177 height 13
click at [479, 287] on li "Manager" at bounding box center [622, 280] width 374 height 29
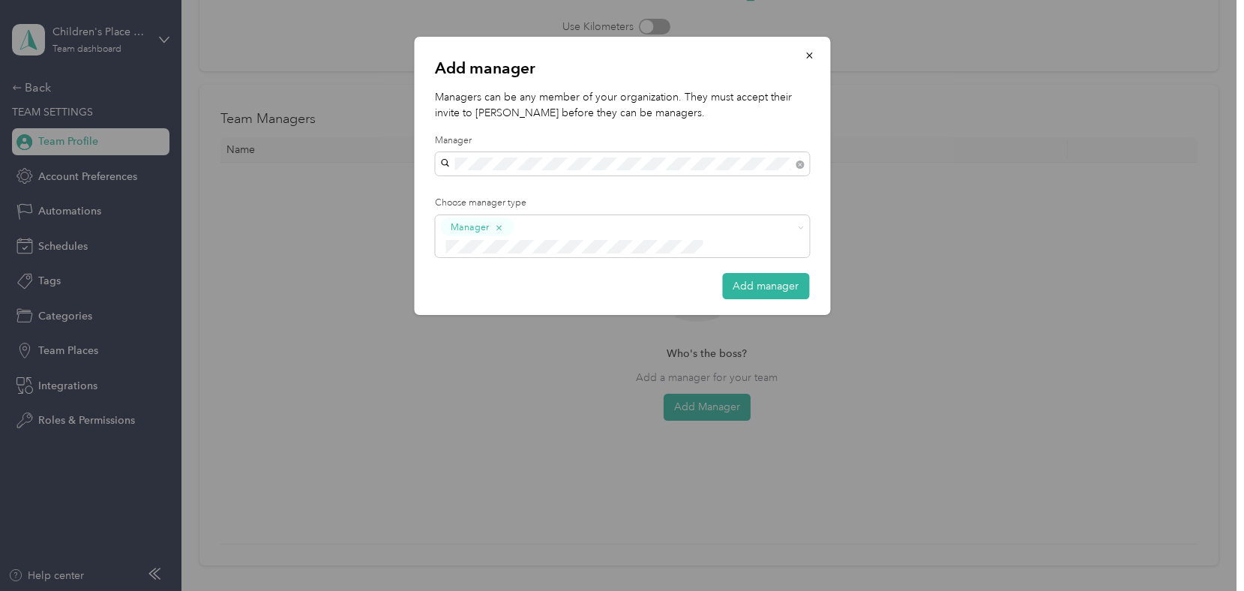
click at [746, 274] on button "Add manager" at bounding box center [765, 286] width 87 height 26
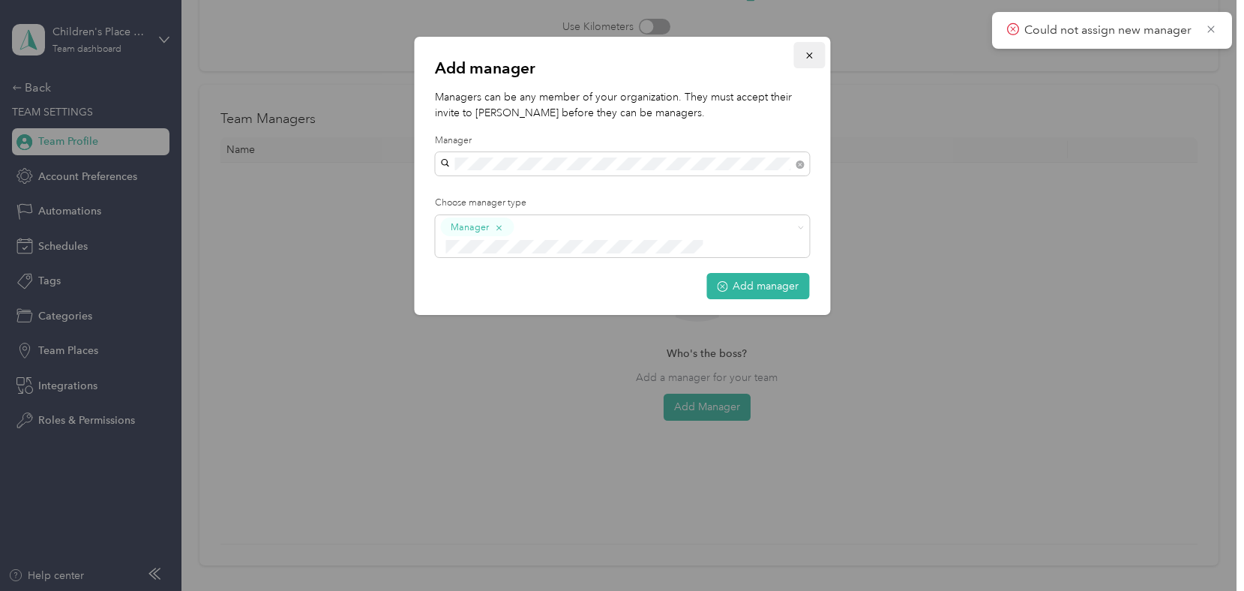
click at [809, 53] on icon "button" at bounding box center [809, 55] width 11 height 11
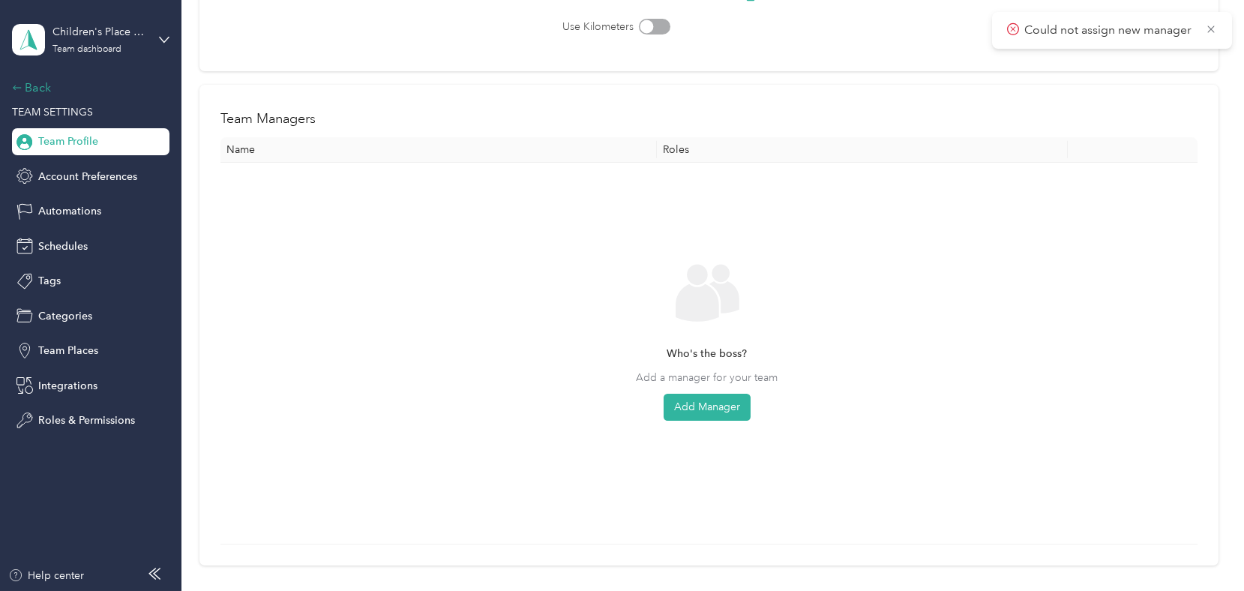
click at [42, 93] on div "Back" at bounding box center [87, 88] width 150 height 18
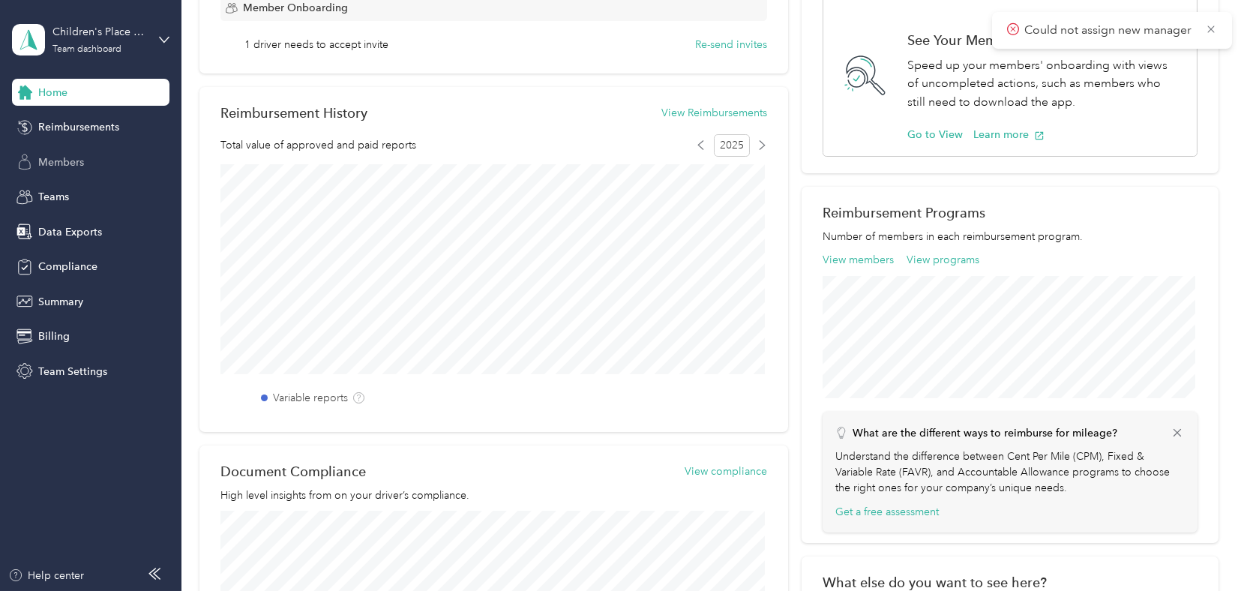
click at [50, 168] on span "Members" at bounding box center [61, 163] width 46 height 16
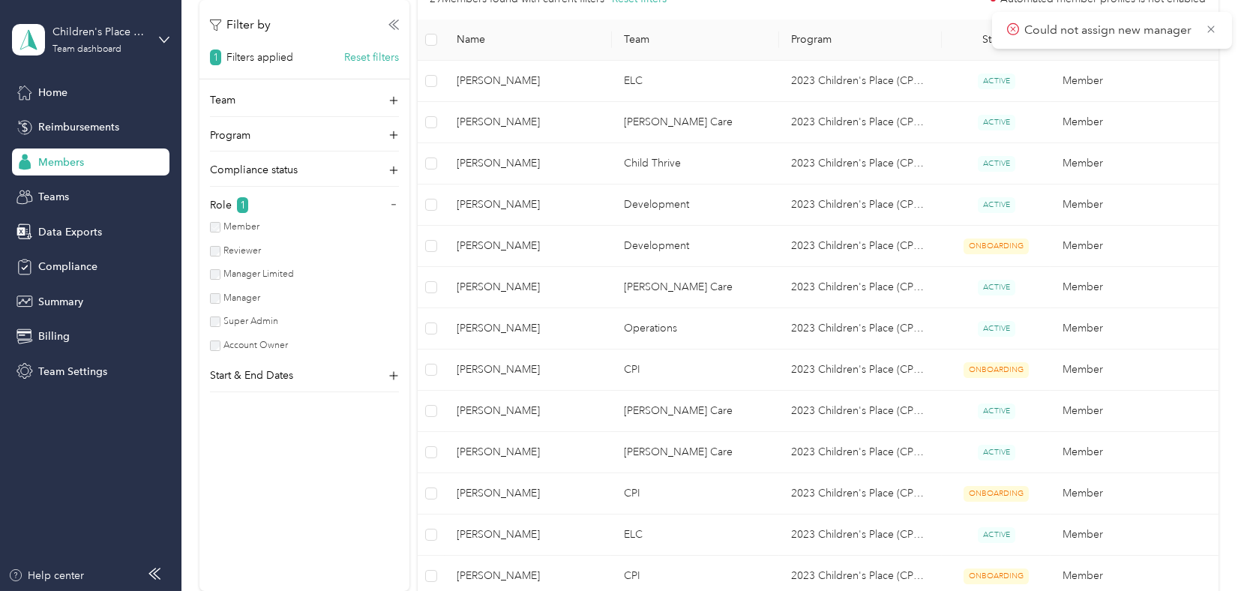
scroll to position [230, 0]
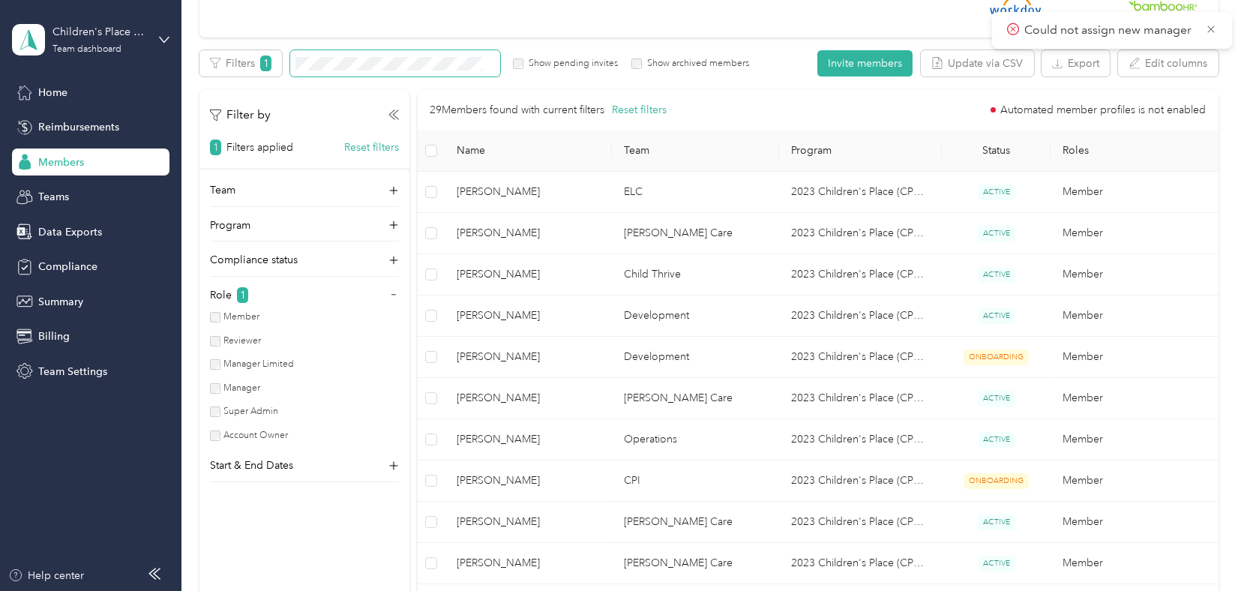
click at [465, 75] on span at bounding box center [395, 63] width 210 height 26
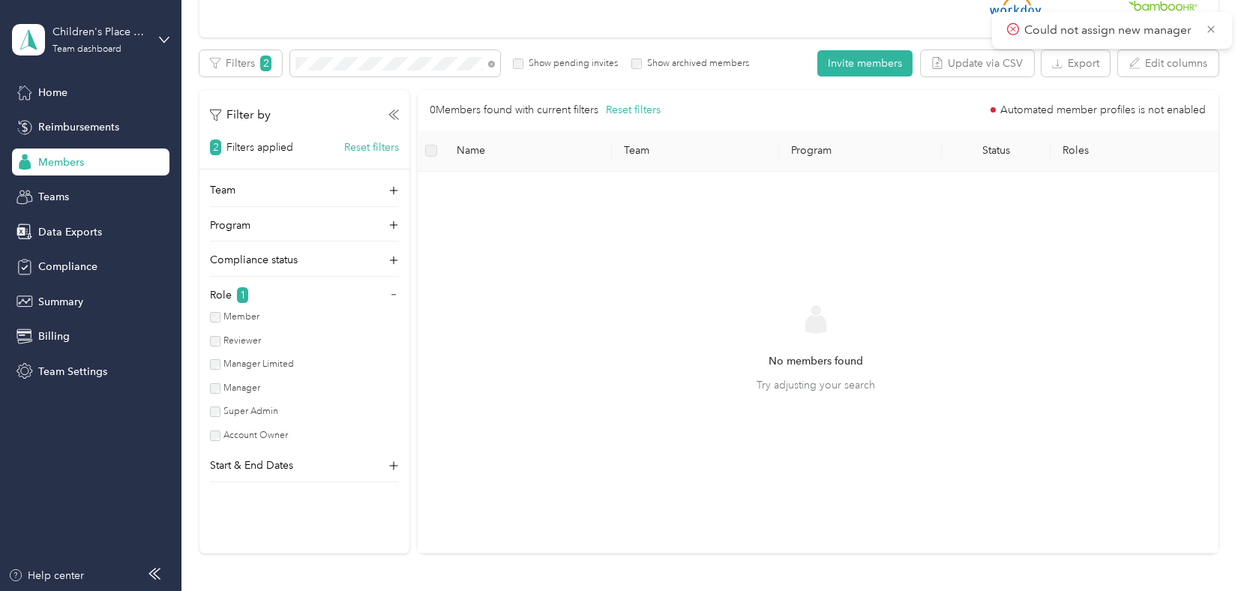
click at [558, 65] on label "Show pending invites" at bounding box center [571, 64] width 95 height 14
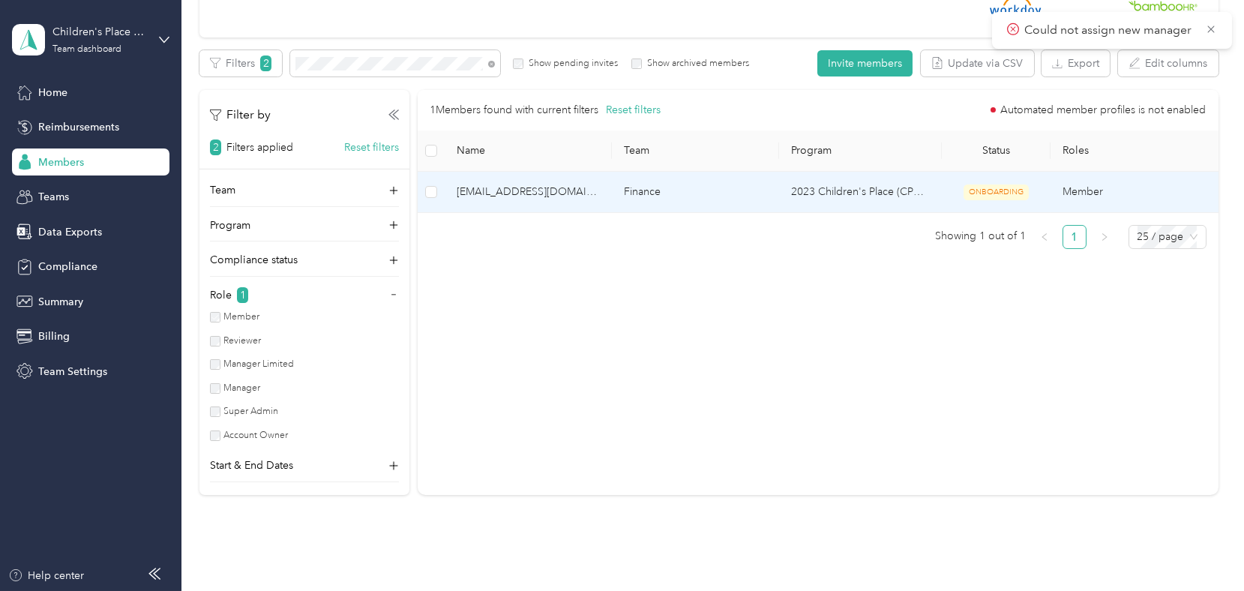
click at [475, 196] on span "[EMAIL_ADDRESS][DOMAIN_NAME]" at bounding box center [528, 192] width 143 height 17
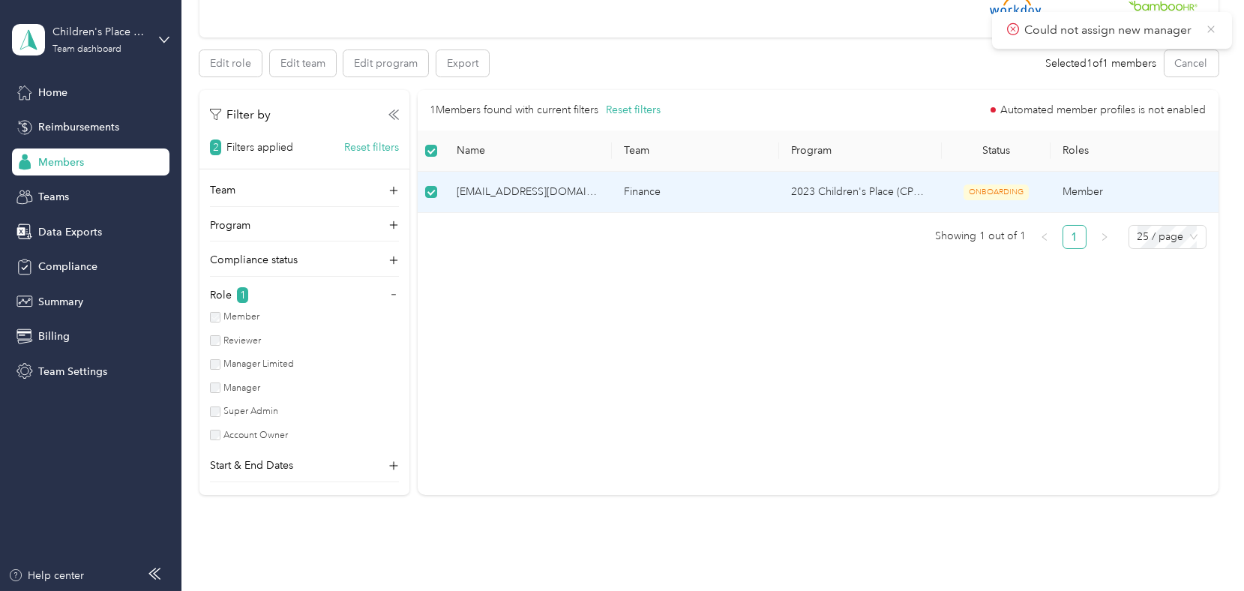
click at [1213, 29] on icon at bounding box center [1211, 29] width 7 height 7
click at [1079, 184] on td "Member" at bounding box center [1134, 192] width 167 height 41
click at [518, 197] on span "[EMAIL_ADDRESS][DOMAIN_NAME]" at bounding box center [528, 192] width 143 height 17
click at [514, 196] on span "[EMAIL_ADDRESS][DOMAIN_NAME]" at bounding box center [528, 192] width 143 height 17
click at [537, 337] on div "1 Members found with current filters Reset filters Automated member profiles is…" at bounding box center [818, 293] width 801 height 406
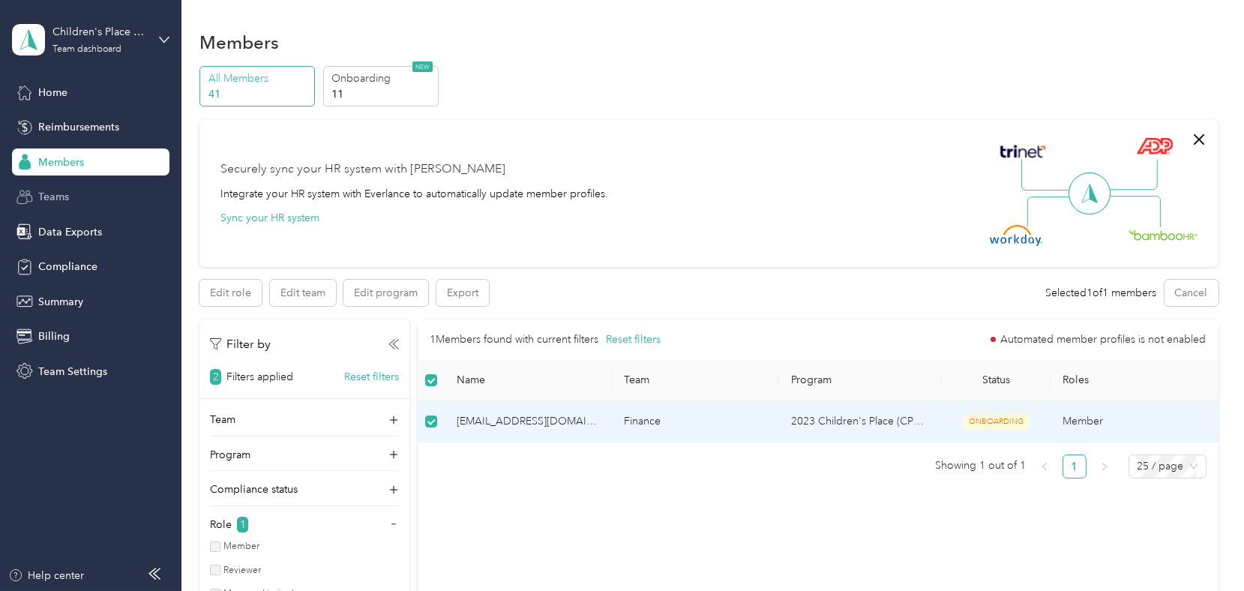
click at [48, 197] on span "Teams" at bounding box center [53, 197] width 31 height 16
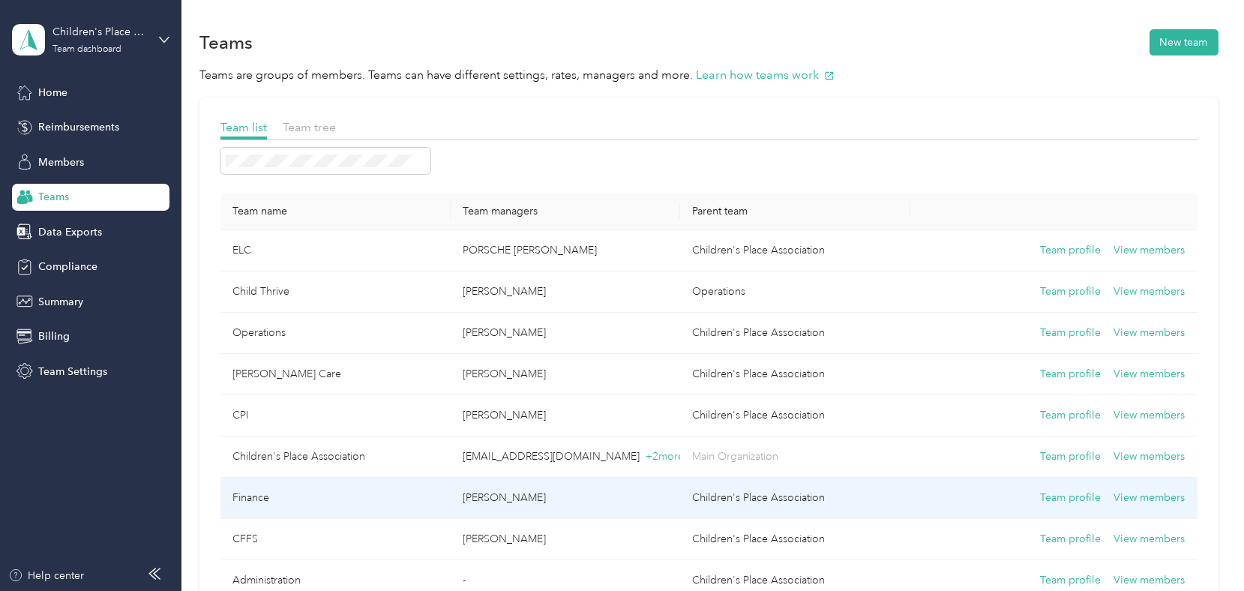
click at [254, 492] on td "Finance" at bounding box center [336, 498] width 230 height 41
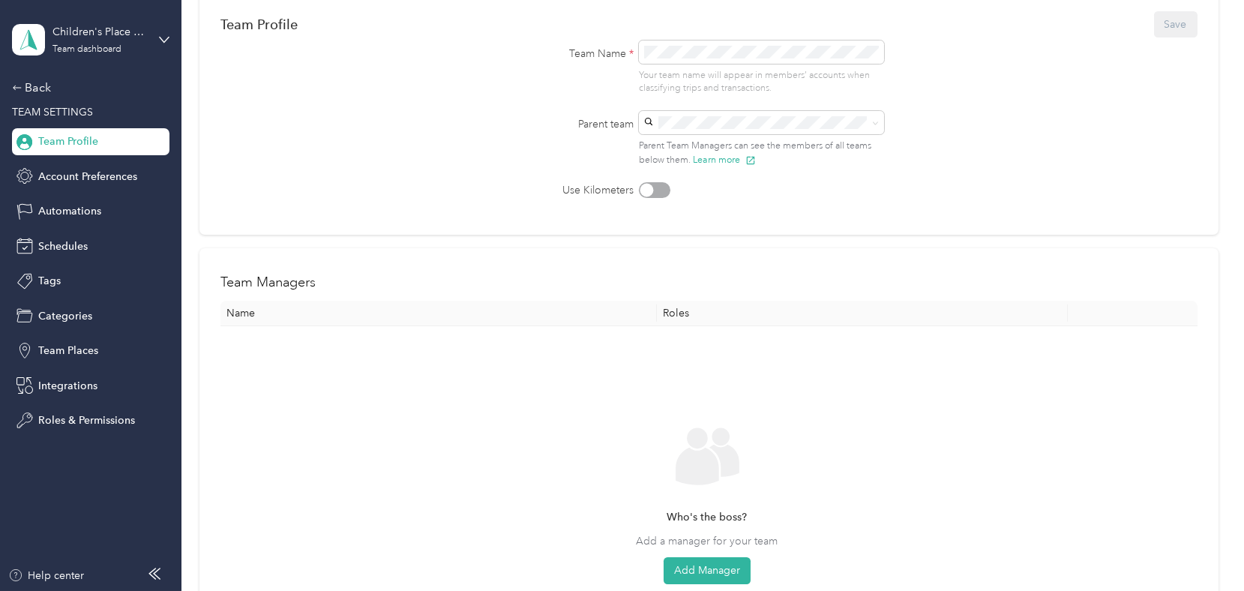
scroll to position [225, 0]
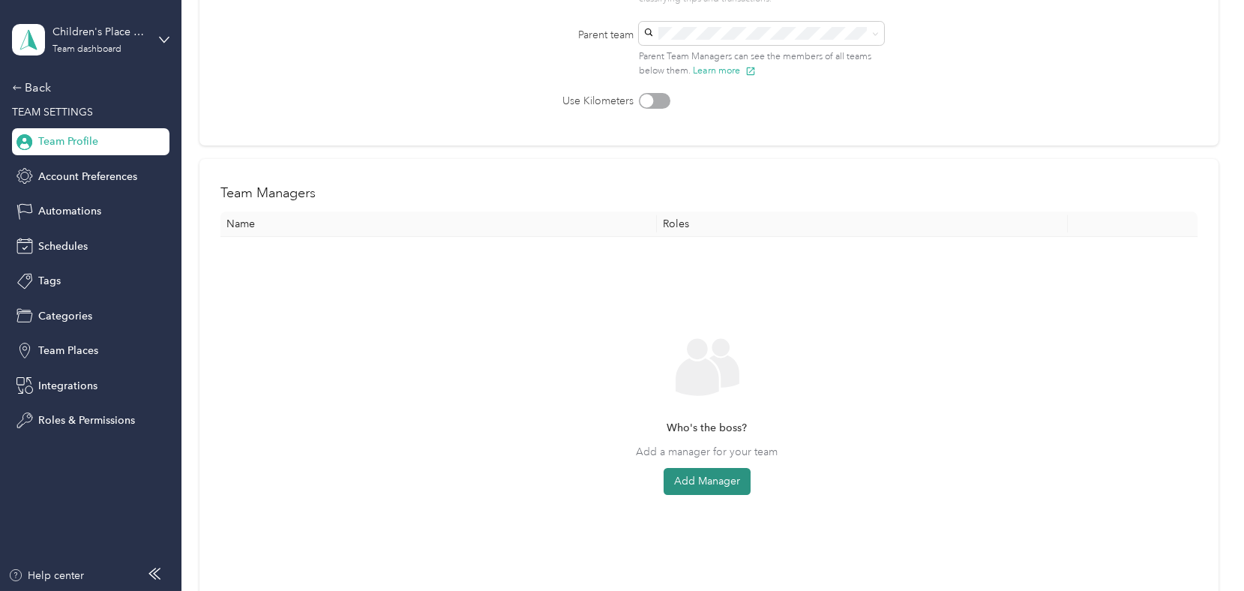
click at [701, 488] on button "Add Manager" at bounding box center [707, 481] width 87 height 27
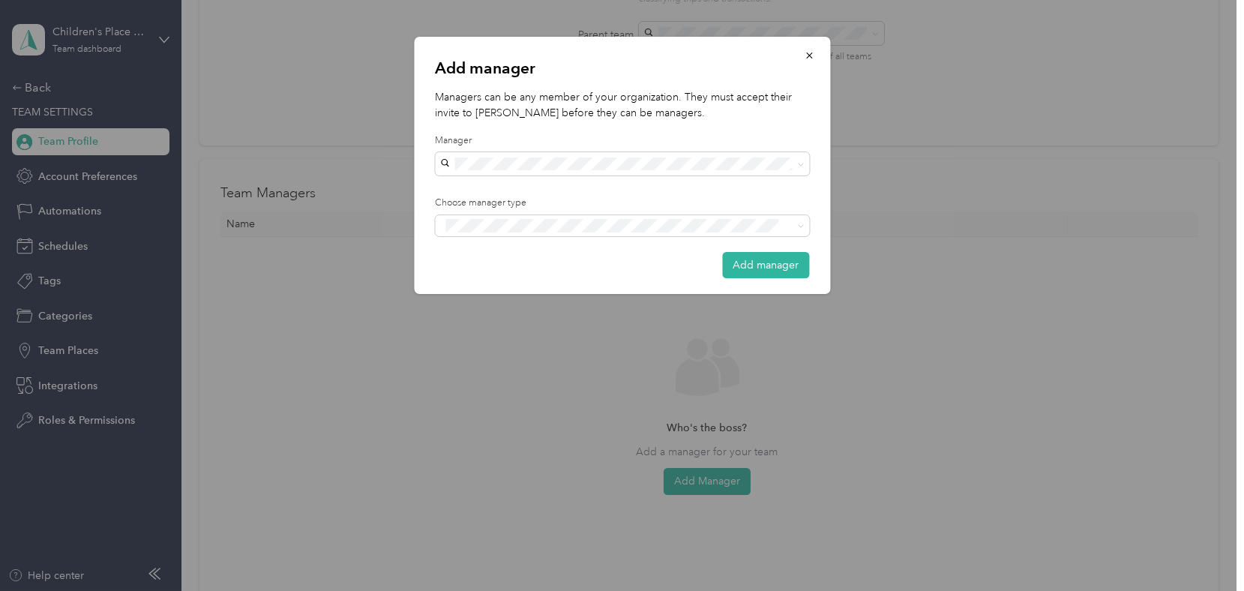
click at [471, 184] on span "[EMAIL_ADDRESS][DOMAIN_NAME]" at bounding box center [534, 190] width 177 height 13
click at [484, 279] on span "Manager" at bounding box center [475, 282] width 38 height 14
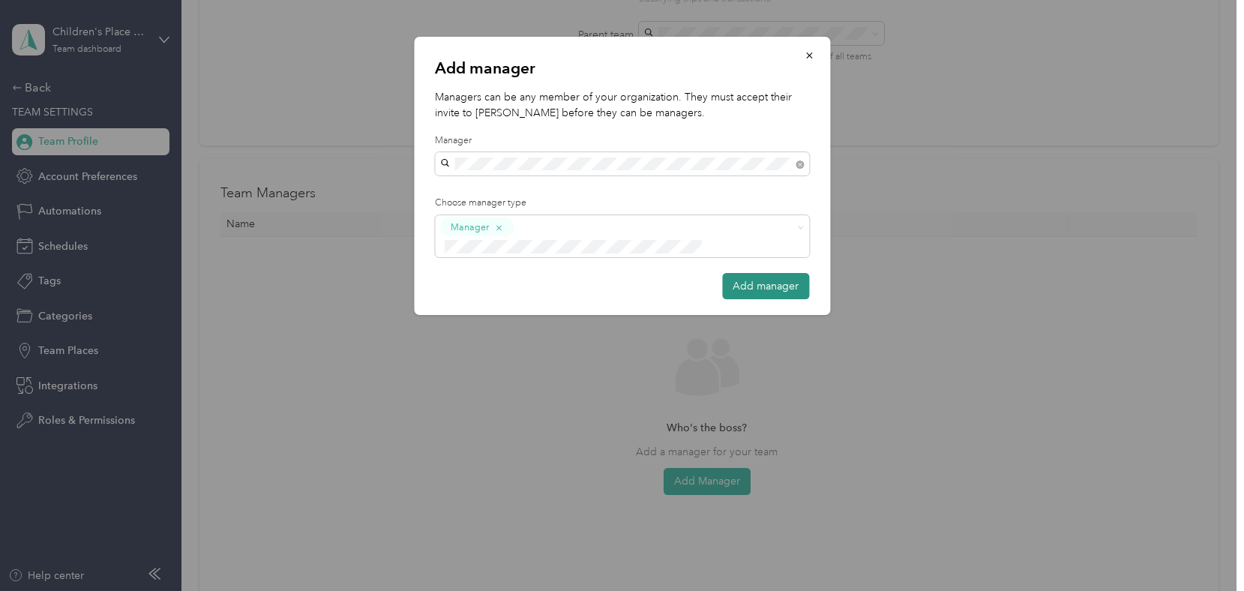
click at [766, 273] on button "Add manager" at bounding box center [765, 286] width 87 height 26
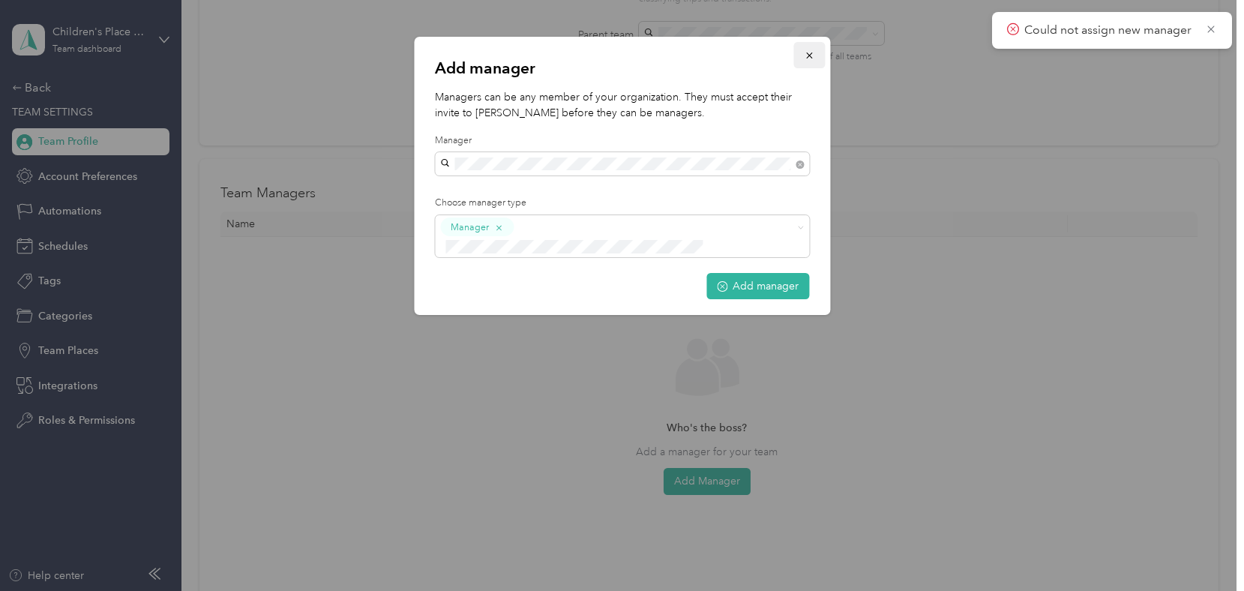
click at [812, 51] on icon "button" at bounding box center [809, 55] width 11 height 11
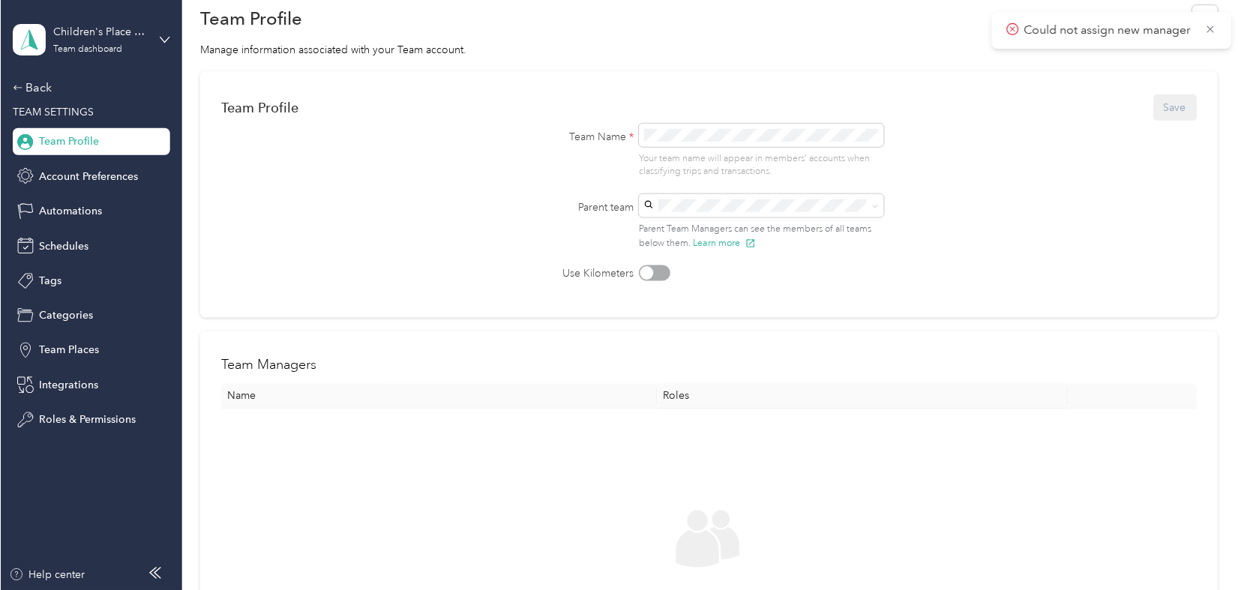
scroll to position [0, 0]
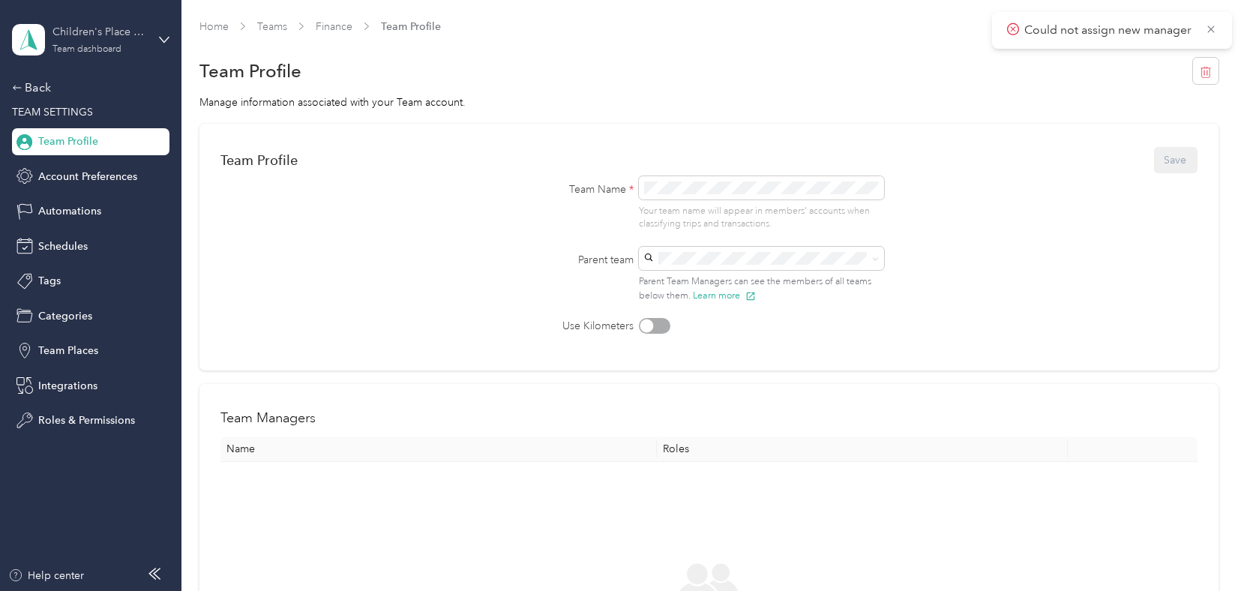
click at [146, 42] on div "Children's Place Association Team dashboard" at bounding box center [100, 39] width 94 height 30
click at [84, 155] on div "Personal dashboard" at bounding box center [73, 157] width 95 height 16
